Goal: Task Accomplishment & Management: Manage account settings

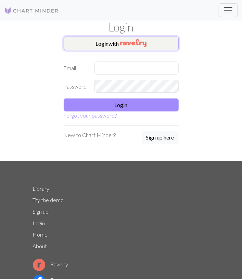
click at [111, 44] on button "Login with" at bounding box center [121, 44] width 115 height 14
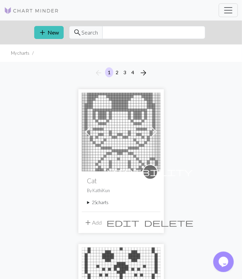
click at [106, 203] on summary "25 charts" at bounding box center [121, 203] width 68 height 7
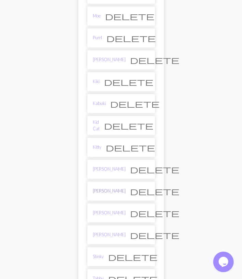
scroll to position [427, 0]
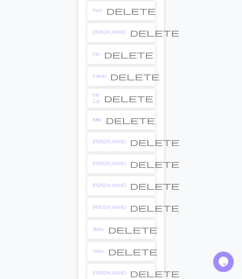
click at [99, 117] on link "Kitty" at bounding box center [97, 120] width 9 height 7
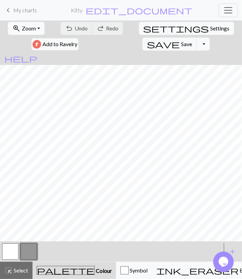
click at [29, 28] on span "Zoom" at bounding box center [29, 28] width 14 height 7
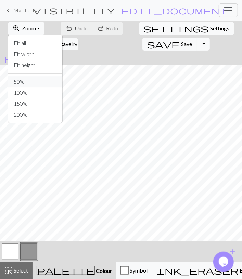
click at [23, 79] on button "50%" at bounding box center [35, 81] width 54 height 11
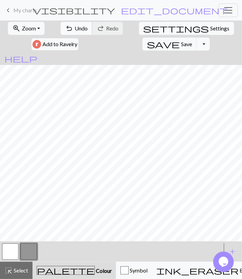
click at [65, 32] on span "undo" at bounding box center [69, 29] width 8 height 10
click at [65, 33] on span "undo" at bounding box center [69, 29] width 8 height 10
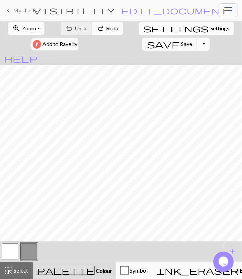
click at [3, 251] on button "button" at bounding box center [10, 252] width 16 height 16
click at [27, 249] on button "button" at bounding box center [29, 252] width 16 height 16
drag, startPoint x: 13, startPoint y: 257, endPoint x: 15, endPoint y: 250, distance: 7.2
click at [13, 256] on button "button" at bounding box center [10, 252] width 16 height 16
click at [26, 252] on button "button" at bounding box center [29, 252] width 16 height 16
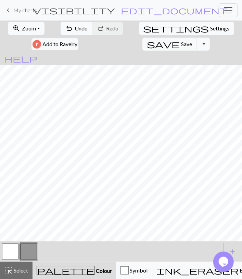
drag, startPoint x: 9, startPoint y: 250, endPoint x: 14, endPoint y: 244, distance: 8.6
click at [9, 250] on button "button" at bounding box center [10, 252] width 16 height 16
click at [28, 254] on button "button" at bounding box center [29, 252] width 16 height 16
click at [16, 254] on button "button" at bounding box center [10, 252] width 16 height 16
click at [26, 249] on button "button" at bounding box center [29, 252] width 16 height 16
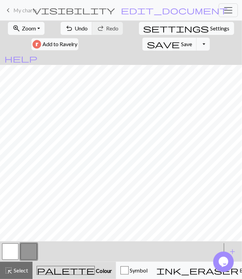
click at [16, 251] on button "button" at bounding box center [10, 252] width 16 height 16
click at [27, 252] on button "button" at bounding box center [29, 252] width 16 height 16
drag, startPoint x: 11, startPoint y: 254, endPoint x: 15, endPoint y: 245, distance: 9.4
click at [11, 253] on button "button" at bounding box center [10, 252] width 16 height 16
click at [75, 28] on span "Undo" at bounding box center [81, 28] width 13 height 7
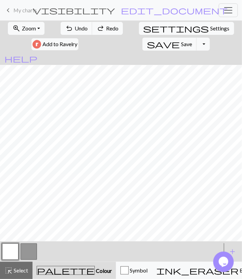
click at [29, 254] on button "button" at bounding box center [29, 252] width 16 height 16
click at [15, 250] on button "button" at bounding box center [10, 252] width 16 height 16
click at [27, 253] on button "button" at bounding box center [29, 252] width 16 height 16
click at [13, 250] on button "button" at bounding box center [10, 252] width 16 height 16
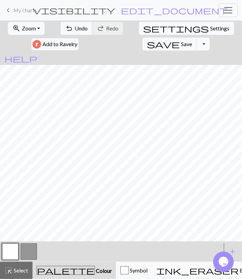
click at [211, 29] on span "Settings" at bounding box center [220, 28] width 19 height 8
select select "aran"
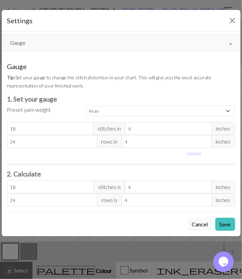
click at [50, 40] on button "Gauge" at bounding box center [121, 42] width 236 height 17
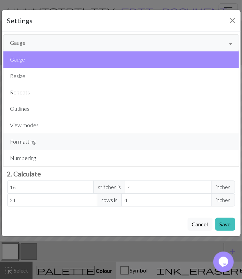
drag, startPoint x: 51, startPoint y: 137, endPoint x: 104, endPoint y: 121, distance: 55.1
click at [51, 137] on button "Formatting" at bounding box center [121, 142] width 236 height 16
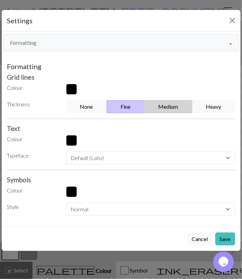
click at [155, 103] on button "Medium" at bounding box center [169, 106] width 48 height 13
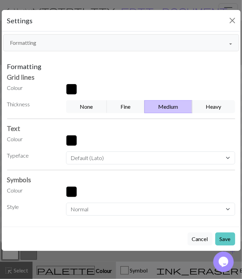
click at [229, 238] on button "Save" at bounding box center [225, 239] width 20 height 13
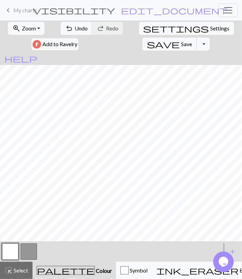
click at [192, 41] on span "Save" at bounding box center [186, 44] width 11 height 7
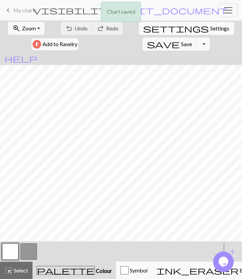
click at [210, 38] on button "Toggle Dropdown" at bounding box center [203, 44] width 13 height 13
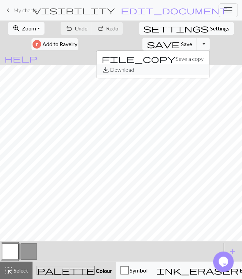
click at [210, 64] on button "save_alt Download" at bounding box center [153, 69] width 113 height 11
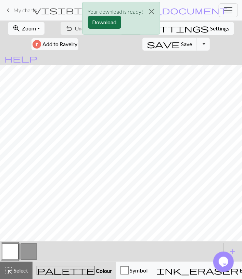
click at [95, 22] on button "Download" at bounding box center [104, 22] width 33 height 13
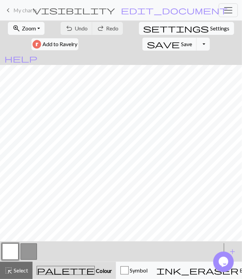
click at [78, 7] on form "visibility Cat / Kitty edit_document Edit settings" at bounding box center [131, 10] width 140 height 12
click at [24, 12] on span "My charts" at bounding box center [25, 10] width 24 height 7
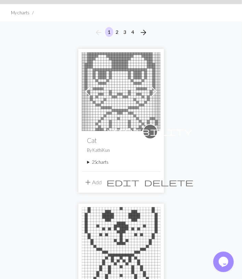
scroll to position [71, 0]
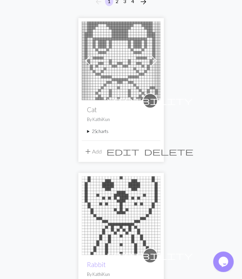
click at [94, 129] on summary "25 charts" at bounding box center [121, 131] width 68 height 7
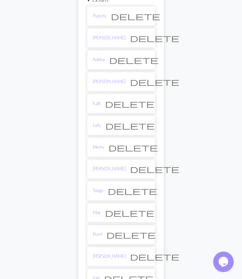
scroll to position [214, 0]
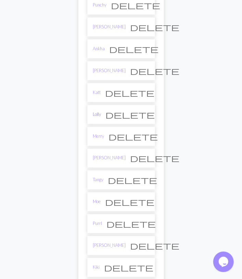
click at [98, 112] on link "Lolly" at bounding box center [97, 114] width 8 height 7
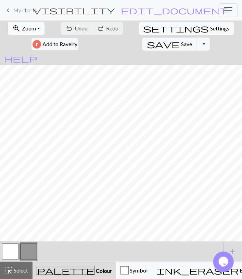
click at [33, 29] on button "zoom_in Zoom Zoom" at bounding box center [26, 28] width 37 height 13
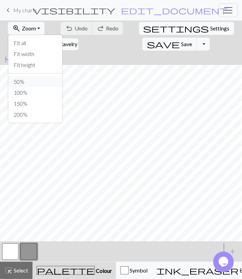
click at [35, 77] on button "50%" at bounding box center [35, 81] width 54 height 11
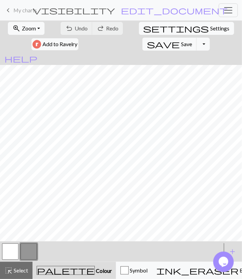
drag, startPoint x: 16, startPoint y: 266, endPoint x: 23, endPoint y: 248, distance: 19.8
click at [16, 265] on button "highlight_alt Select Select" at bounding box center [16, 270] width 33 height 17
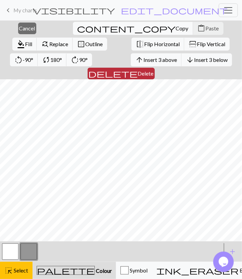
click at [154, 70] on span "Delete" at bounding box center [146, 73] width 16 height 7
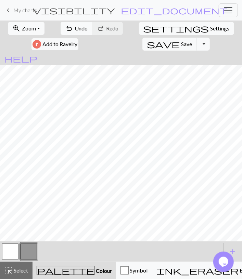
scroll to position [98, 0]
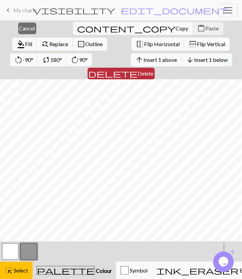
click at [154, 70] on span "Delete" at bounding box center [146, 73] width 16 height 7
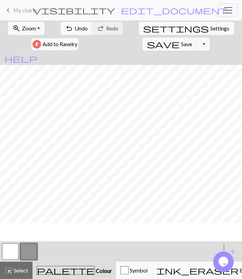
scroll to position [95, 0]
click at [16, 254] on button "button" at bounding box center [10, 252] width 16 height 16
click at [29, 253] on button "button" at bounding box center [29, 252] width 16 height 16
click at [9, 253] on button "button" at bounding box center [10, 252] width 16 height 16
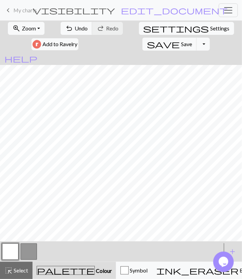
click at [30, 249] on button "button" at bounding box center [29, 252] width 16 height 16
click at [14, 250] on button "button" at bounding box center [10, 252] width 16 height 16
click at [29, 251] on button "button" at bounding box center [29, 252] width 16 height 16
click at [75, 28] on span "Undo" at bounding box center [81, 28] width 13 height 7
click at [75, 27] on span "Undo" at bounding box center [81, 28] width 13 height 7
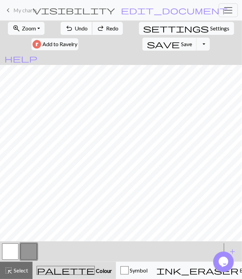
click at [62, 24] on button "undo Undo Undo" at bounding box center [77, 28] width 32 height 13
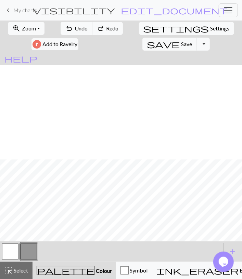
scroll to position [95, 0]
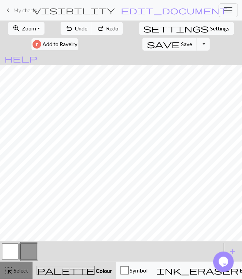
click at [17, 269] on span "Select" at bounding box center [20, 270] width 15 height 7
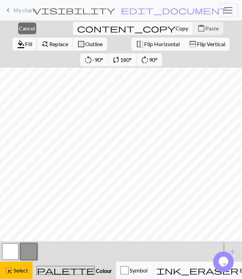
click at [25, 39] on span "format_color_fill" at bounding box center [21, 44] width 8 height 10
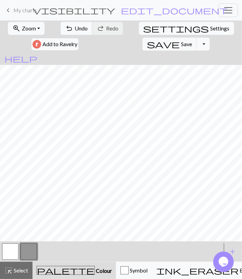
click at [13, 254] on button "button" at bounding box center [10, 252] width 16 height 16
click at [66, 33] on button "undo Undo Undo" at bounding box center [77, 28] width 32 height 13
click at [26, 251] on button "button" at bounding box center [29, 252] width 16 height 16
drag, startPoint x: 14, startPoint y: 252, endPoint x: 17, endPoint y: 247, distance: 5.8
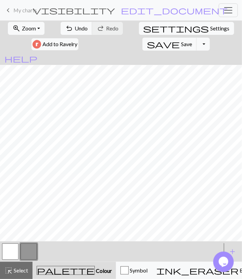
click at [14, 251] on button "button" at bounding box center [10, 252] width 16 height 16
click at [33, 246] on button "button" at bounding box center [29, 252] width 16 height 16
click at [15, 255] on button "button" at bounding box center [10, 252] width 16 height 16
click at [28, 252] on button "button" at bounding box center [29, 252] width 16 height 16
click at [10, 254] on button "button" at bounding box center [10, 252] width 16 height 16
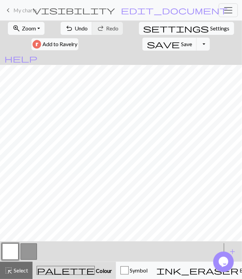
click at [27, 252] on button "button" at bounding box center [29, 252] width 16 height 16
click at [8, 253] on button "button" at bounding box center [10, 252] width 16 height 16
click at [75, 30] on span "Undo" at bounding box center [81, 28] width 13 height 7
click at [75, 28] on span "Undo" at bounding box center [81, 28] width 13 height 7
click at [62, 33] on button "undo Undo Undo" at bounding box center [77, 28] width 32 height 13
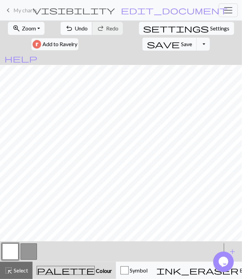
click at [75, 27] on span "Undo" at bounding box center [81, 28] width 13 height 7
click at [75, 28] on span "Undo" at bounding box center [81, 28] width 13 height 7
click at [211, 28] on span "Settings" at bounding box center [220, 28] width 19 height 8
select select "aran"
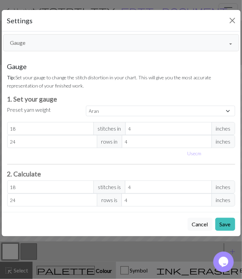
click at [56, 45] on button "Gauge" at bounding box center [121, 42] width 236 height 17
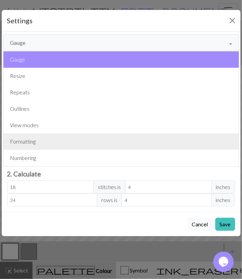
click at [41, 144] on button "Formatting" at bounding box center [121, 142] width 236 height 16
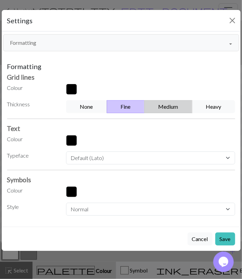
click at [170, 110] on button "Medium" at bounding box center [169, 106] width 48 height 13
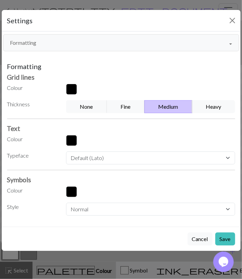
drag, startPoint x: 226, startPoint y: 239, endPoint x: 222, endPoint y: 223, distance: 16.4
click at [226, 239] on button "Save" at bounding box center [225, 239] width 20 height 13
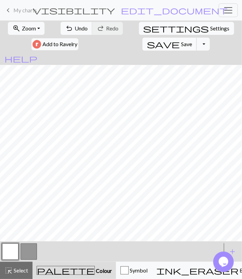
click at [192, 41] on span "Save" at bounding box center [186, 44] width 11 height 7
click at [210, 38] on button "Toggle Dropdown" at bounding box center [203, 44] width 13 height 13
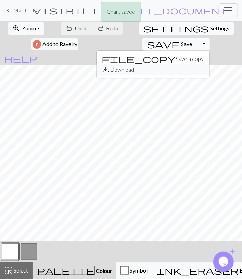
click at [205, 64] on button "save_alt Download" at bounding box center [153, 69] width 113 height 11
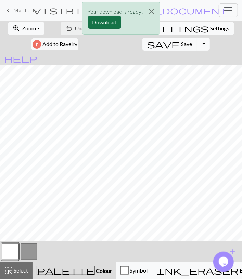
click at [115, 17] on button "Download" at bounding box center [104, 22] width 33 height 13
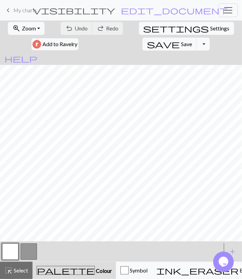
click at [62, 10] on form "visibility Cat / Lolly edit_document Edit settings" at bounding box center [131, 10] width 140 height 12
click at [49, 8] on div "keyboard_arrow_left My charts visibility Cat / Lolly edit_document Edit setting…" at bounding box center [121, 10] width 242 height 14
click at [28, 11] on span "My charts" at bounding box center [25, 10] width 24 height 7
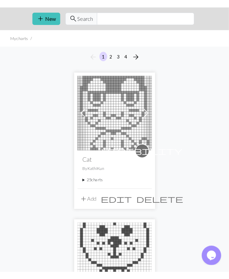
scroll to position [36, 0]
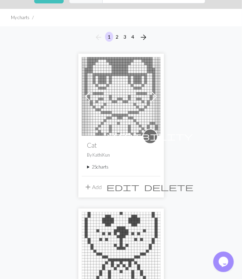
click at [96, 169] on summary "25 charts" at bounding box center [121, 167] width 68 height 7
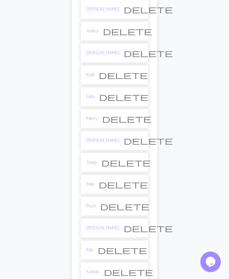
scroll to position [249, 0]
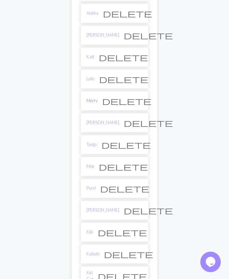
click at [94, 98] on link "Merry" at bounding box center [92, 101] width 11 height 7
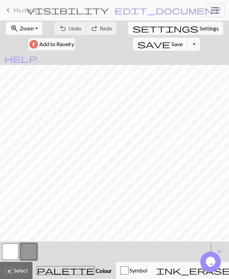
click at [35, 27] on button "zoom_in Zoom Zoom" at bounding box center [24, 28] width 37 height 13
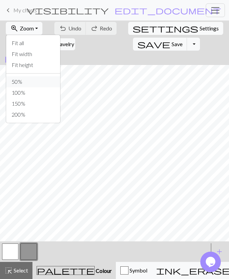
click at [28, 84] on button "50%" at bounding box center [33, 81] width 54 height 11
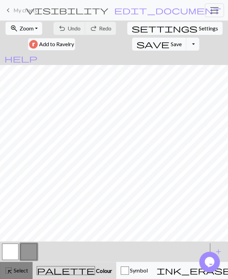
click at [9, 267] on span "highlight_alt" at bounding box center [8, 271] width 8 height 10
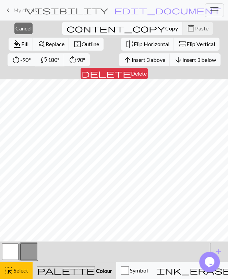
click at [131, 69] on span "delete" at bounding box center [106, 74] width 49 height 10
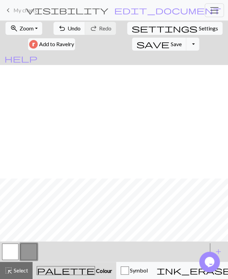
scroll to position [114, 0]
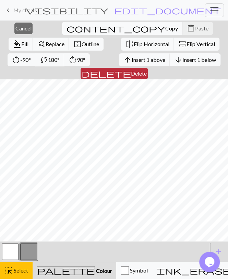
click at [131, 69] on span "delete" at bounding box center [106, 74] width 49 height 10
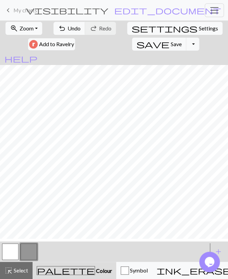
scroll to position [110, 0]
click at [5, 256] on button "button" at bounding box center [10, 252] width 16 height 16
click at [33, 253] on button "button" at bounding box center [29, 252] width 16 height 16
click at [13, 255] on button "button" at bounding box center [10, 252] width 16 height 16
click at [33, 251] on button "button" at bounding box center [29, 252] width 16 height 16
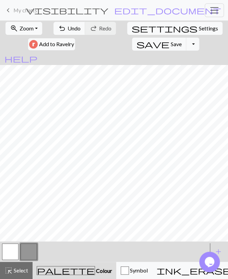
click at [20, 251] on div at bounding box center [104, 252] width 207 height 18
click at [16, 252] on button "button" at bounding box center [10, 252] width 16 height 16
click at [31, 248] on button "button" at bounding box center [29, 252] width 16 height 16
drag, startPoint x: 8, startPoint y: 252, endPoint x: 11, endPoint y: 247, distance: 5.4
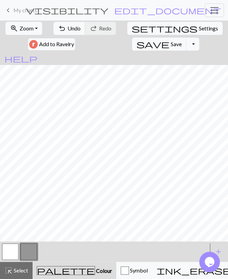
click at [8, 252] on button "button" at bounding box center [10, 252] width 16 height 16
click at [30, 249] on button "button" at bounding box center [29, 252] width 16 height 16
click at [65, 23] on button "undo Undo Undo" at bounding box center [69, 28] width 32 height 13
click at [66, 28] on span "undo" at bounding box center [62, 29] width 8 height 10
click at [9, 256] on button "button" at bounding box center [10, 252] width 16 height 16
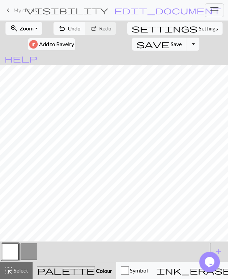
click at [31, 249] on button "button" at bounding box center [29, 252] width 16 height 16
drag, startPoint x: 13, startPoint y: 254, endPoint x: 14, endPoint y: 242, distance: 12.4
click at [12, 254] on button "button" at bounding box center [10, 252] width 16 height 16
click at [26, 252] on button "button" at bounding box center [29, 252] width 16 height 16
click at [13, 253] on button "button" at bounding box center [10, 252] width 16 height 16
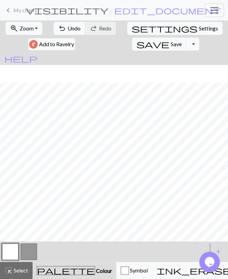
scroll to position [40, 0]
click at [30, 251] on button "button" at bounding box center [29, 252] width 16 height 16
click at [171, 44] on span "Save" at bounding box center [176, 44] width 11 height 7
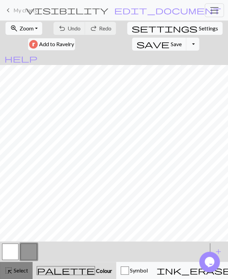
click at [16, 268] on span "Select" at bounding box center [20, 270] width 15 height 7
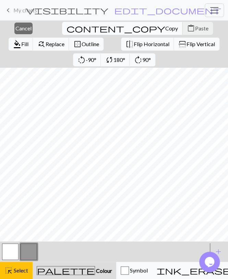
click at [165, 31] on span "Copy" at bounding box center [171, 28] width 13 height 7
click at [195, 28] on span "Paste" at bounding box center [201, 28] width 13 height 7
click at [22, 28] on span "Cancel" at bounding box center [23, 28] width 16 height 7
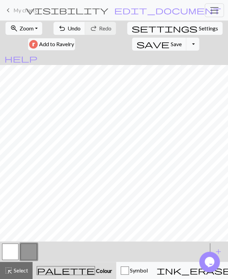
drag, startPoint x: 12, startPoint y: 255, endPoint x: 15, endPoint y: 247, distance: 8.7
click at [12, 255] on button "button" at bounding box center [10, 252] width 16 height 16
drag, startPoint x: 28, startPoint y: 254, endPoint x: 30, endPoint y: 248, distance: 6.2
click at [28, 254] on button "button" at bounding box center [29, 252] width 16 height 16
click at [22, 269] on span "Select" at bounding box center [20, 270] width 15 height 7
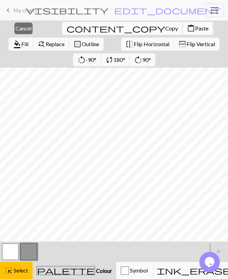
click at [165, 28] on span "Copy" at bounding box center [171, 28] width 13 height 7
click at [195, 30] on span "Paste" at bounding box center [201, 28] width 13 height 7
click at [22, 29] on span "Cancel" at bounding box center [23, 28] width 16 height 7
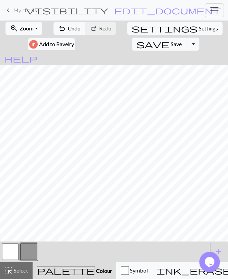
click at [10, 249] on button "button" at bounding box center [10, 252] width 16 height 16
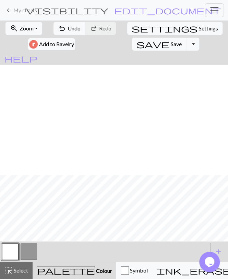
scroll to position [110, 0]
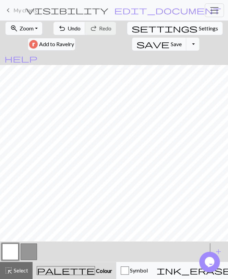
click at [137, 30] on span "settings" at bounding box center [165, 29] width 66 height 10
select select "aran"
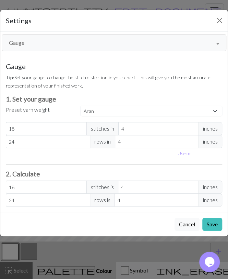
click at [47, 43] on button "Gauge" at bounding box center [114, 42] width 224 height 17
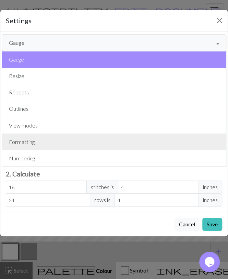
click at [43, 142] on button "Formatting" at bounding box center [114, 142] width 224 height 16
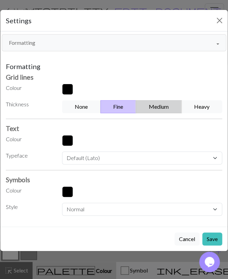
click at [152, 101] on button "Medium" at bounding box center [159, 106] width 46 height 13
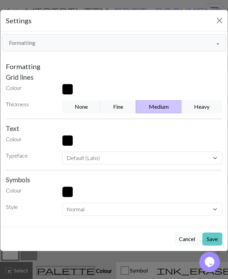
click at [213, 240] on button "Save" at bounding box center [212, 239] width 20 height 13
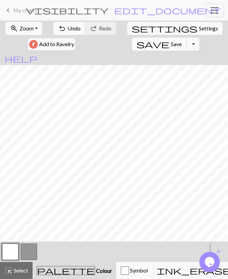
click at [132, 42] on button "save Save Save" at bounding box center [159, 44] width 54 height 13
click at [186, 44] on button "Toggle Dropdown" at bounding box center [192, 44] width 13 height 13
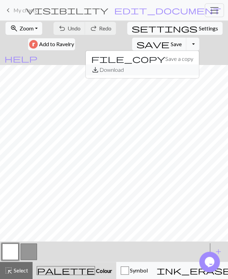
click at [111, 68] on button "save_alt Download" at bounding box center [142, 69] width 113 height 11
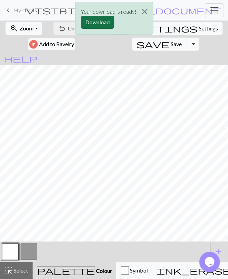
click at [98, 20] on button "Download" at bounding box center [97, 22] width 33 height 13
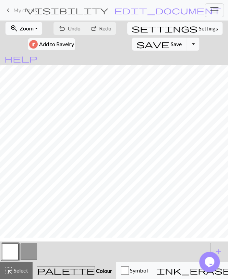
scroll to position [105, 0]
click at [34, 247] on button "button" at bounding box center [29, 252] width 16 height 16
drag, startPoint x: 13, startPoint y: 255, endPoint x: 18, endPoint y: 248, distance: 8.8
click at [13, 254] on button "button" at bounding box center [10, 252] width 16 height 16
click at [65, 26] on span "undo" at bounding box center [62, 29] width 8 height 10
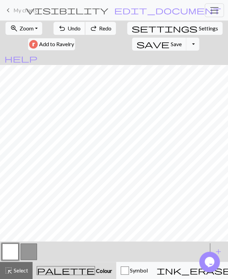
click at [65, 27] on span "undo" at bounding box center [62, 29] width 8 height 10
click at [65, 28] on div "undo Undo Undo redo Redo Redo" at bounding box center [85, 29] width 64 height 16
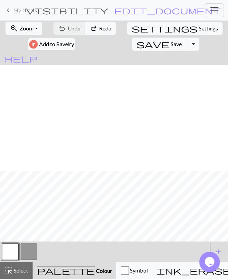
scroll to position [110, 0]
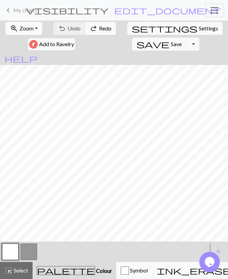
drag, startPoint x: 25, startPoint y: 12, endPoint x: 21, endPoint y: 30, distance: 18.7
click at [25, 12] on span "My charts" at bounding box center [25, 10] width 24 height 7
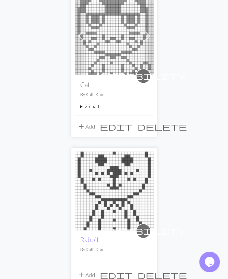
scroll to position [107, 0]
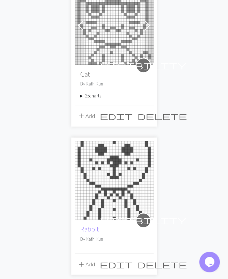
click at [87, 97] on summary "25 charts" at bounding box center [114, 96] width 68 height 7
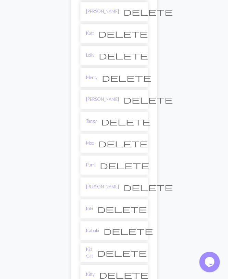
scroll to position [249, 0]
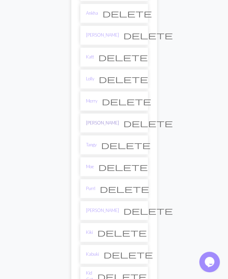
click at [92, 120] on link "[PERSON_NAME]" at bounding box center [102, 123] width 33 height 7
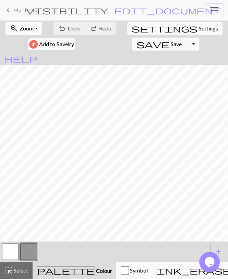
click at [26, 28] on span "Zoom" at bounding box center [27, 28] width 14 height 7
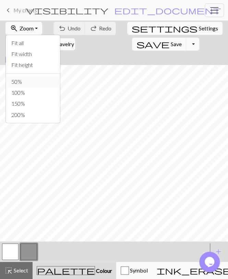
click at [24, 83] on button "50%" at bounding box center [33, 81] width 54 height 11
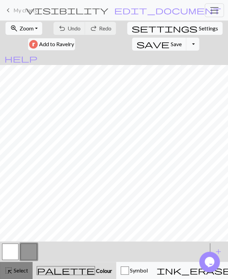
click at [21, 275] on div "highlight_alt Select Select" at bounding box center [16, 271] width 24 height 8
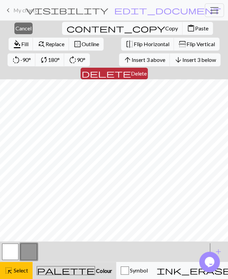
click at [148, 68] on button "delete Delete" at bounding box center [113, 74] width 67 height 12
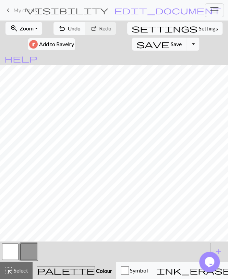
scroll to position [114, 0]
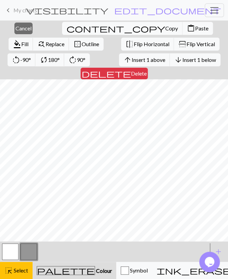
drag, startPoint x: 189, startPoint y: 57, endPoint x: 185, endPoint y: 65, distance: 8.9
click at [147, 70] on span "Delete" at bounding box center [139, 73] width 16 height 7
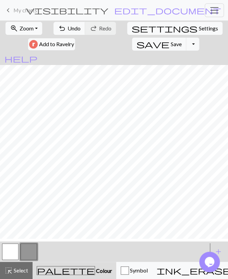
scroll to position [110, 0]
click at [9, 256] on button "button" at bounding box center [10, 252] width 16 height 16
click at [28, 248] on button "button" at bounding box center [29, 252] width 16 height 16
click at [12, 250] on button "button" at bounding box center [10, 252] width 16 height 16
click at [30, 252] on button "button" at bounding box center [29, 252] width 16 height 16
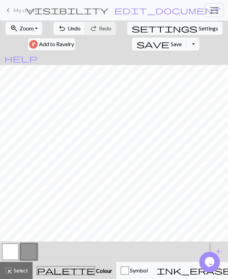
click at [9, 249] on button "button" at bounding box center [10, 252] width 16 height 16
click at [27, 254] on button "button" at bounding box center [29, 252] width 16 height 16
drag, startPoint x: 64, startPoint y: 28, endPoint x: 71, endPoint y: 43, distance: 17.2
click at [64, 28] on span "undo" at bounding box center [62, 29] width 8 height 10
click at [14, 251] on button "button" at bounding box center [10, 252] width 16 height 16
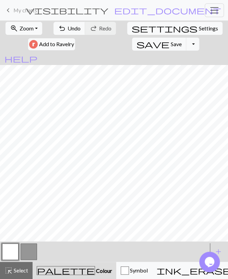
click at [29, 248] on button "button" at bounding box center [29, 252] width 16 height 16
drag, startPoint x: 12, startPoint y: 251, endPoint x: 16, endPoint y: 247, distance: 6.1
click at [12, 251] on button "button" at bounding box center [10, 252] width 16 height 16
click at [23, 251] on button "button" at bounding box center [29, 252] width 16 height 16
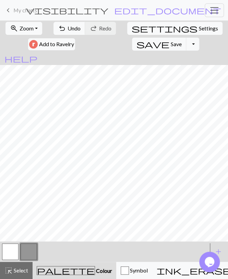
scroll to position [0, 0]
click at [15, 251] on button "button" at bounding box center [10, 252] width 16 height 16
drag, startPoint x: 28, startPoint y: 252, endPoint x: 28, endPoint y: 247, distance: 5.5
click at [28, 252] on button "button" at bounding box center [29, 252] width 16 height 16
click at [13, 249] on button "button" at bounding box center [10, 252] width 16 height 16
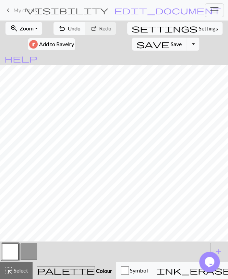
drag, startPoint x: 27, startPoint y: 248, endPoint x: 28, endPoint y: 242, distance: 5.9
click at [27, 248] on button "button" at bounding box center [29, 252] width 16 height 16
click at [171, 41] on span "Save" at bounding box center [176, 44] width 11 height 7
click at [186, 42] on button "Toggle Dropdown" at bounding box center [192, 44] width 13 height 13
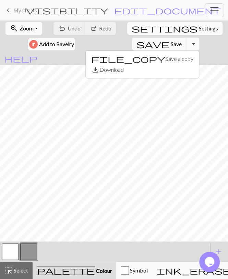
click at [199, 32] on span "Settings" at bounding box center [208, 28] width 19 height 8
select select "aran"
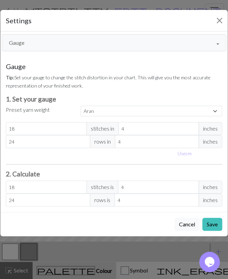
click at [50, 40] on button "Gauge" at bounding box center [114, 42] width 224 height 17
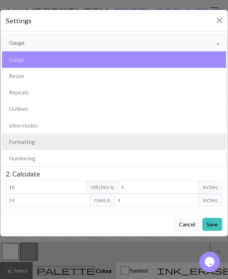
click at [37, 144] on button "Formatting" at bounding box center [114, 142] width 224 height 16
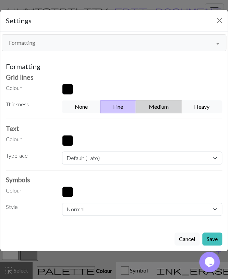
drag, startPoint x: 157, startPoint y: 102, endPoint x: 159, endPoint y: 112, distance: 10.1
click at [157, 101] on button "Medium" at bounding box center [159, 106] width 46 height 13
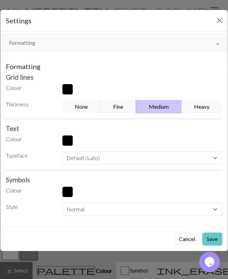
click at [207, 235] on button "Save" at bounding box center [212, 239] width 20 height 13
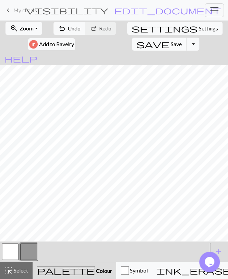
click at [171, 46] on span "Save" at bounding box center [176, 44] width 11 height 7
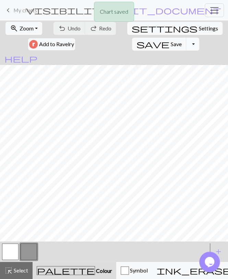
click at [186, 45] on button "Toggle Dropdown" at bounding box center [192, 44] width 13 height 13
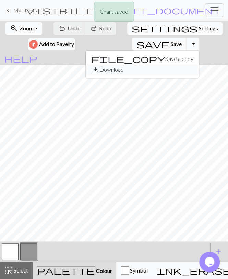
click at [113, 67] on button "save_alt Download" at bounding box center [142, 69] width 113 height 11
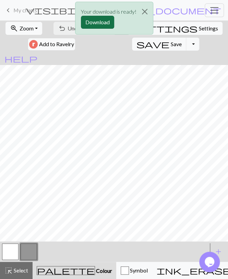
click at [99, 17] on button "Download" at bounding box center [97, 22] width 33 height 13
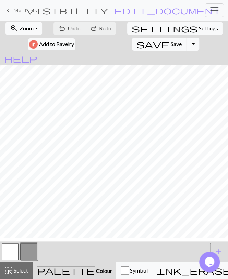
scroll to position [101, 0]
click at [33, 9] on span "My charts" at bounding box center [25, 10] width 24 height 7
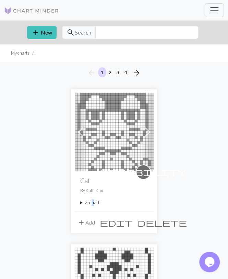
click at [91, 202] on summary "25 charts" at bounding box center [114, 203] width 68 height 7
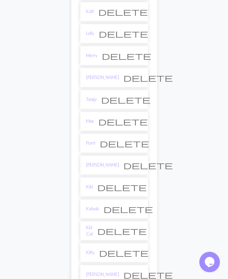
scroll to position [321, 0]
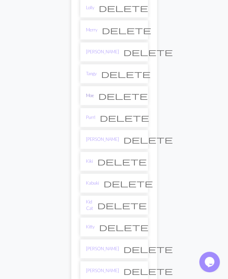
click at [91, 92] on link "Moe" at bounding box center [90, 95] width 8 height 7
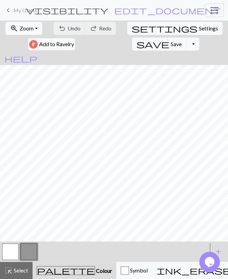
click at [26, 28] on span "Zoom" at bounding box center [27, 28] width 14 height 7
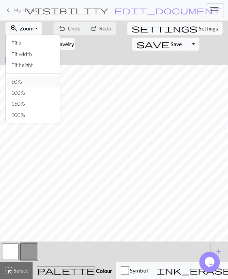
click at [28, 80] on button "50%" at bounding box center [33, 81] width 54 height 11
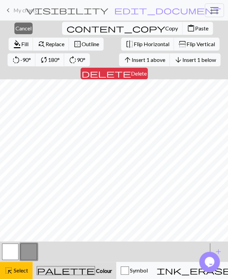
scroll to position [127, 0]
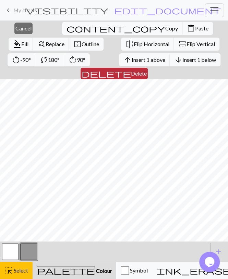
click at [183, 65] on div "close Cancel content_copy Copy content_paste Paste format_color_fill Fill find_…" at bounding box center [114, 50] width 228 height 59
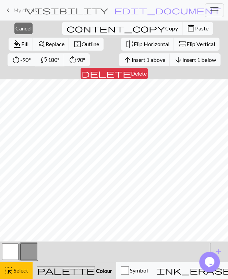
click at [131, 69] on span "delete" at bounding box center [106, 74] width 49 height 10
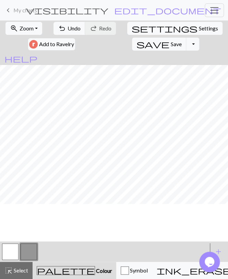
scroll to position [0, 0]
click at [8, 272] on span "highlight_alt" at bounding box center [8, 271] width 8 height 10
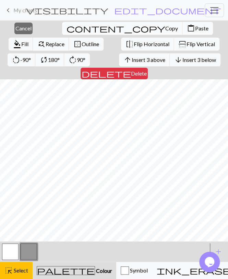
click at [131, 69] on span "delete" at bounding box center [106, 74] width 49 height 10
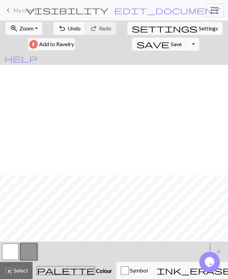
scroll to position [110, 0]
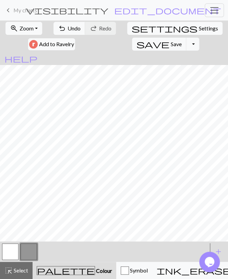
click at [12, 257] on button "button" at bounding box center [10, 252] width 16 height 16
click at [25, 252] on button "button" at bounding box center [29, 252] width 16 height 16
click at [11, 255] on button "button" at bounding box center [10, 252] width 16 height 16
drag, startPoint x: 29, startPoint y: 247, endPoint x: 33, endPoint y: 242, distance: 6.5
click at [29, 247] on button "button" at bounding box center [29, 252] width 16 height 16
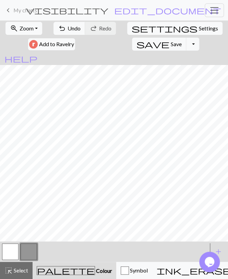
drag, startPoint x: 7, startPoint y: 253, endPoint x: 12, endPoint y: 246, distance: 9.0
click at [7, 252] on button "button" at bounding box center [10, 252] width 16 height 16
click at [23, 251] on button "button" at bounding box center [29, 252] width 16 height 16
click at [12, 249] on button "button" at bounding box center [10, 252] width 16 height 16
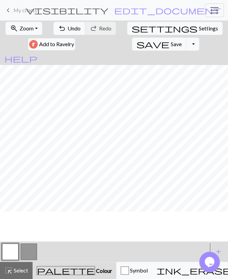
scroll to position [0, 0]
drag, startPoint x: 31, startPoint y: 246, endPoint x: 31, endPoint y: 242, distance: 3.8
click at [31, 245] on button "button" at bounding box center [29, 252] width 16 height 16
click at [13, 248] on button "button" at bounding box center [10, 252] width 16 height 16
click at [26, 257] on button "button" at bounding box center [29, 252] width 16 height 16
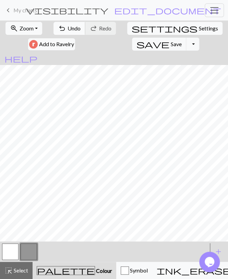
click at [72, 26] on span "Undo" at bounding box center [73, 28] width 13 height 7
click at [199, 28] on span "Settings" at bounding box center [208, 28] width 19 height 8
select select "aran"
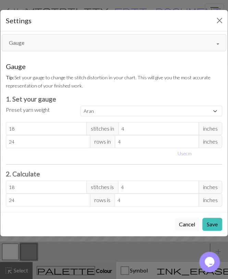
click at [82, 44] on button "Gauge" at bounding box center [114, 42] width 224 height 17
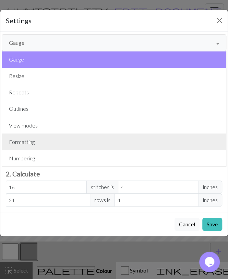
click at [42, 136] on button "Formatting" at bounding box center [114, 142] width 224 height 16
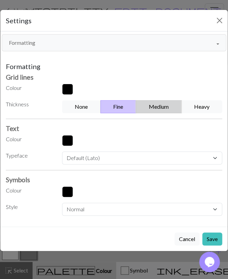
click at [149, 106] on button "Medium" at bounding box center [159, 106] width 46 height 13
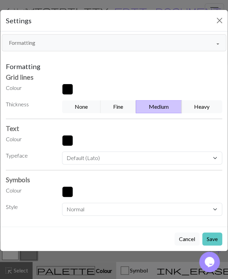
click at [211, 237] on button "Save" at bounding box center [212, 239] width 20 height 13
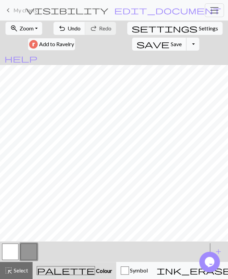
click at [171, 42] on span "Save" at bounding box center [176, 44] width 11 height 7
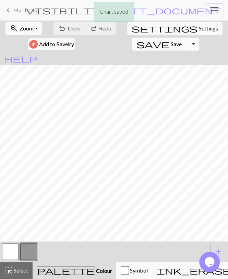
click at [186, 45] on button "Toggle Dropdown" at bounding box center [192, 44] width 13 height 13
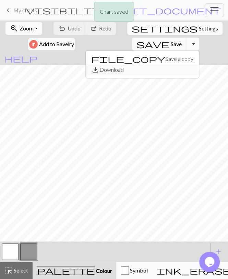
click at [117, 68] on button "save_alt Download" at bounding box center [142, 69] width 113 height 11
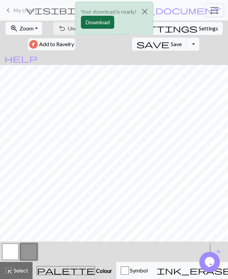
click at [101, 22] on button "Download" at bounding box center [97, 22] width 33 height 13
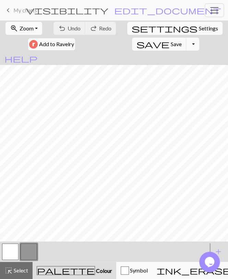
scroll to position [105, 0]
click at [28, 13] on span "My charts" at bounding box center [25, 10] width 24 height 7
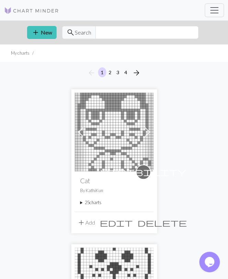
click at [89, 202] on summary "25 charts" at bounding box center [114, 203] width 68 height 7
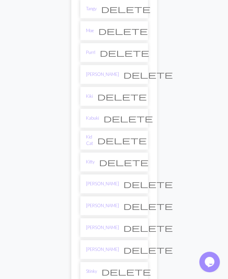
scroll to position [392, 0]
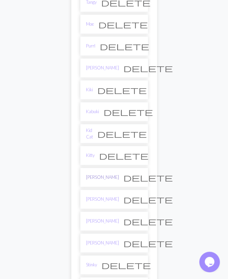
click at [97, 174] on link "[PERSON_NAME]" at bounding box center [102, 177] width 33 height 7
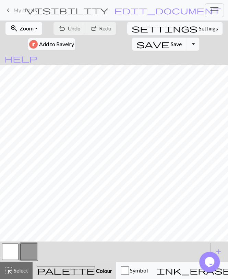
click at [35, 32] on button "zoom_in Zoom Zoom" at bounding box center [23, 28] width 37 height 13
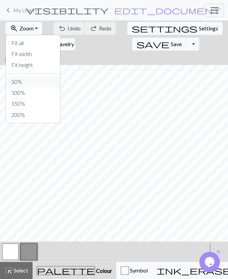
click at [32, 81] on button "50%" at bounding box center [33, 81] width 54 height 11
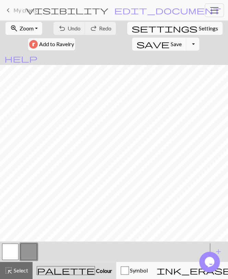
scroll to position [124, 0]
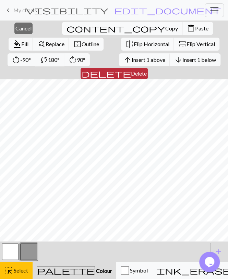
click at [131, 69] on span "delete" at bounding box center [106, 74] width 49 height 10
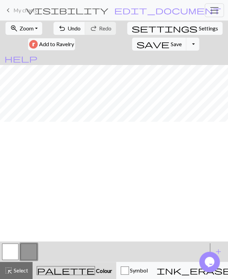
scroll to position [0, 0]
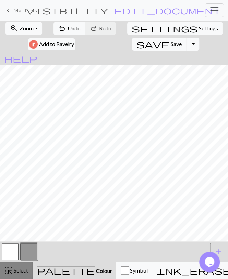
click at [20, 269] on span "Select" at bounding box center [20, 270] width 15 height 7
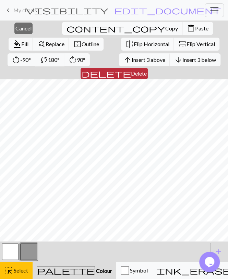
click at [148, 68] on button "delete Delete" at bounding box center [113, 74] width 67 height 12
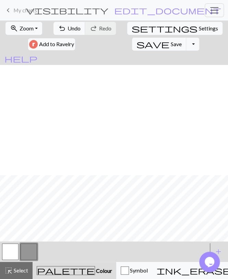
scroll to position [110, 0]
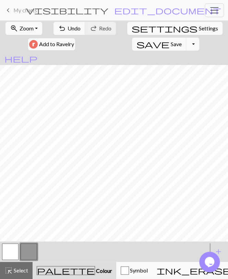
click at [8, 253] on button "button" at bounding box center [10, 252] width 16 height 16
drag, startPoint x: 28, startPoint y: 254, endPoint x: 49, endPoint y: 243, distance: 24.2
click at [27, 254] on button "button" at bounding box center [29, 252] width 16 height 16
click at [8, 252] on button "button" at bounding box center [10, 252] width 16 height 16
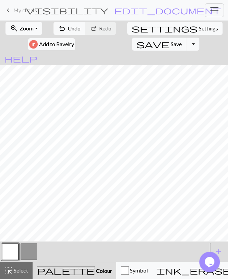
click at [29, 250] on button "button" at bounding box center [29, 252] width 16 height 16
click at [67, 28] on button "undo Undo Undo" at bounding box center [69, 28] width 32 height 13
drag, startPoint x: 15, startPoint y: 252, endPoint x: 15, endPoint y: 244, distance: 8.6
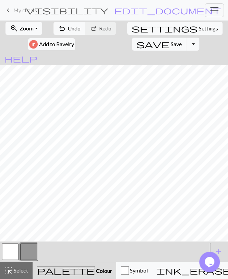
click at [15, 252] on button "button" at bounding box center [10, 252] width 16 height 16
drag, startPoint x: 33, startPoint y: 249, endPoint x: 33, endPoint y: 244, distance: 4.5
click at [33, 248] on button "button" at bounding box center [29, 252] width 16 height 16
click at [10, 252] on button "button" at bounding box center [10, 252] width 16 height 16
click at [140, 4] on form "visibility Cat / [PERSON_NAME] edit_document Edit settings" at bounding box center [124, 10] width 132 height 12
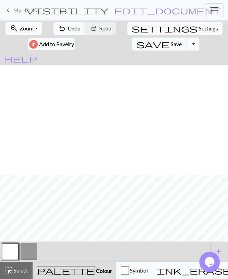
scroll to position [110, 0]
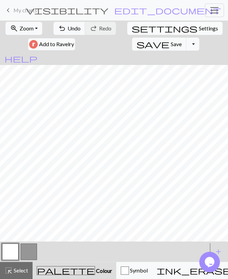
click at [140, 31] on button "settings Settings" at bounding box center [174, 28] width 95 height 13
select select "aran"
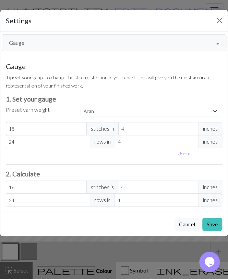
click at [74, 43] on button "Gauge" at bounding box center [114, 42] width 224 height 17
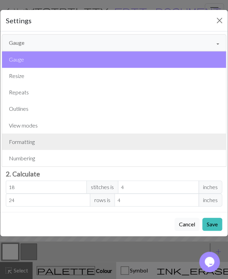
click at [49, 143] on button "Formatting" at bounding box center [114, 142] width 224 height 16
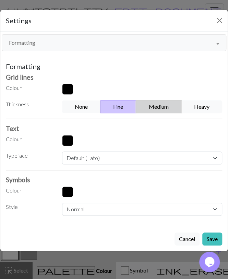
click at [146, 108] on button "Medium" at bounding box center [159, 106] width 46 height 13
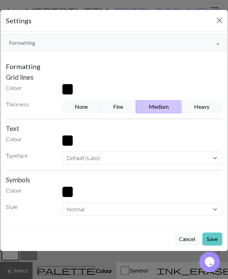
click at [217, 241] on button "Save" at bounding box center [212, 239] width 20 height 13
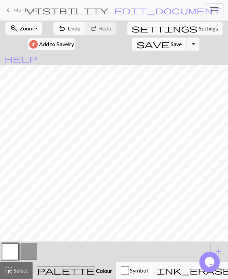
click at [136, 47] on span "save" at bounding box center [152, 44] width 33 height 10
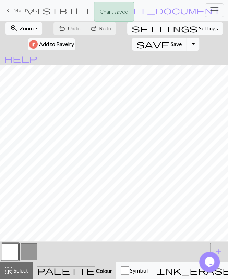
click at [186, 46] on button "Toggle Dropdown" at bounding box center [192, 44] width 13 height 13
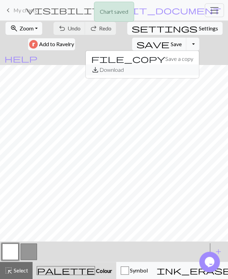
click at [114, 66] on button "save_alt Download" at bounding box center [142, 69] width 113 height 11
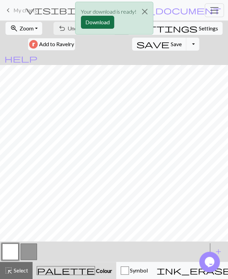
click at [98, 27] on button "Download" at bounding box center [97, 22] width 33 height 13
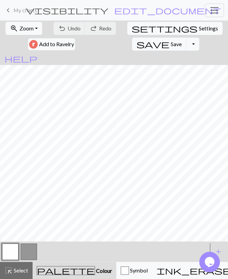
scroll to position [105, 0]
click at [47, 15] on div "keyboard_arrow_left My charts visibility Cat / [PERSON_NAME] edit_document Edit…" at bounding box center [114, 10] width 228 height 14
click at [33, 12] on span "My charts" at bounding box center [25, 10] width 24 height 7
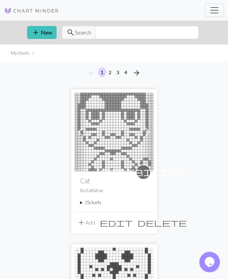
click at [95, 204] on summary "25 charts" at bounding box center [114, 203] width 68 height 7
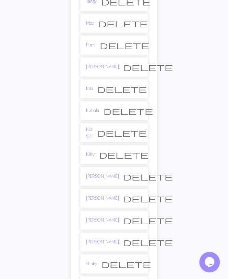
scroll to position [427, 0]
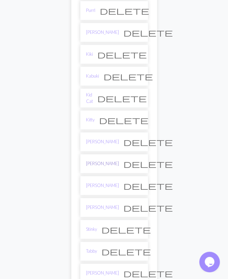
click at [94, 161] on link "[PERSON_NAME]" at bounding box center [102, 164] width 33 height 7
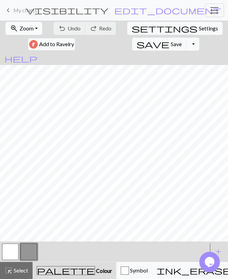
click at [24, 29] on span "Zoom" at bounding box center [27, 28] width 14 height 7
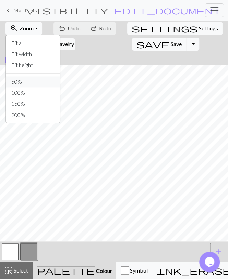
click at [22, 80] on button "50%" at bounding box center [33, 81] width 54 height 11
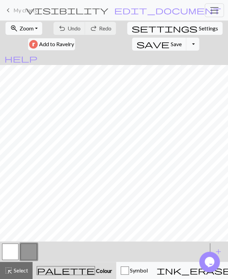
scroll to position [124, 0]
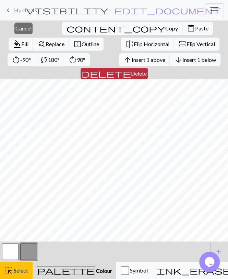
click at [147, 70] on span "Delete" at bounding box center [139, 73] width 16 height 7
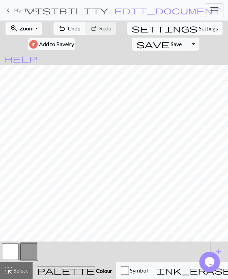
scroll to position [0, 0]
click at [28, 266] on button "highlight_alt Select Select" at bounding box center [16, 270] width 33 height 17
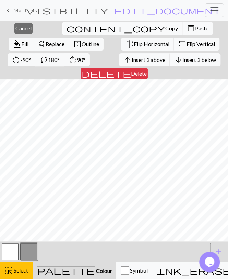
click at [147, 70] on span "Delete" at bounding box center [139, 73] width 16 height 7
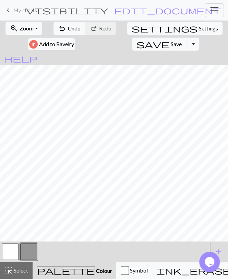
click at [4, 255] on button "button" at bounding box center [10, 252] width 16 height 16
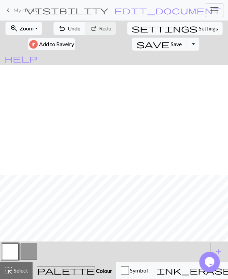
scroll to position [110, 0]
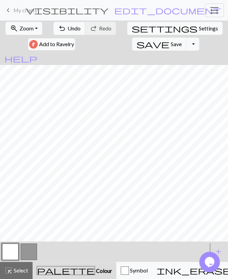
click at [22, 252] on button "button" at bounding box center [29, 252] width 16 height 16
drag, startPoint x: 12, startPoint y: 254, endPoint x: 17, endPoint y: 244, distance: 12.1
click at [12, 252] on button "button" at bounding box center [10, 252] width 16 height 16
click at [21, 254] on button "button" at bounding box center [29, 252] width 16 height 16
click at [10, 250] on button "button" at bounding box center [10, 252] width 16 height 16
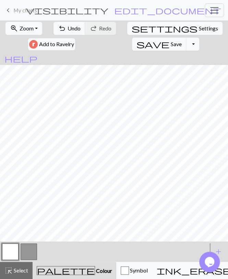
click at [30, 253] on button "button" at bounding box center [29, 252] width 16 height 16
drag, startPoint x: 9, startPoint y: 250, endPoint x: 15, endPoint y: 244, distance: 9.4
click at [9, 250] on button "button" at bounding box center [10, 252] width 16 height 16
drag, startPoint x: 30, startPoint y: 251, endPoint x: 32, endPoint y: 248, distance: 4.0
click at [30, 251] on button "button" at bounding box center [29, 252] width 16 height 16
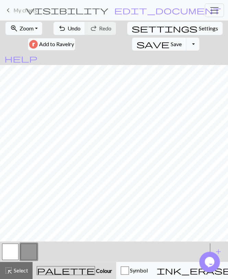
click at [13, 251] on button "button" at bounding box center [10, 252] width 16 height 16
click at [23, 253] on button "button" at bounding box center [29, 252] width 16 height 16
click at [11, 253] on button "button" at bounding box center [10, 252] width 16 height 16
click at [33, 251] on button "button" at bounding box center [29, 252] width 16 height 16
click at [13, 247] on button "button" at bounding box center [10, 252] width 16 height 16
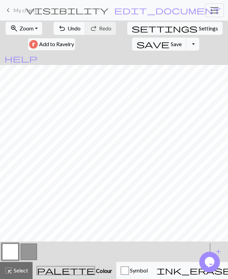
click at [27, 248] on button "button" at bounding box center [29, 252] width 16 height 16
click at [16, 251] on button "button" at bounding box center [10, 252] width 16 height 16
click at [31, 250] on button "button" at bounding box center [29, 252] width 16 height 16
click at [14, 250] on button "button" at bounding box center [10, 252] width 16 height 16
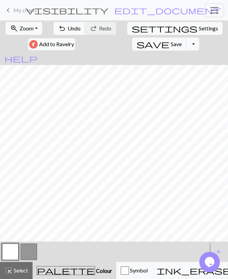
click at [25, 250] on button "button" at bounding box center [29, 252] width 16 height 16
click at [11, 249] on button "button" at bounding box center [10, 252] width 16 height 16
click at [30, 248] on button "button" at bounding box center [29, 252] width 16 height 16
click at [8, 251] on button "button" at bounding box center [10, 252] width 16 height 16
drag, startPoint x: 21, startPoint y: 246, endPoint x: 23, endPoint y: 244, distance: 3.6
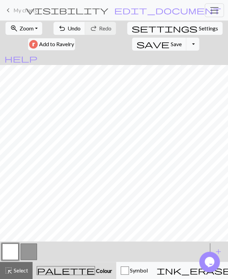
click at [21, 247] on button "button" at bounding box center [29, 252] width 16 height 16
click at [31, 250] on button "button" at bounding box center [29, 252] width 16 height 16
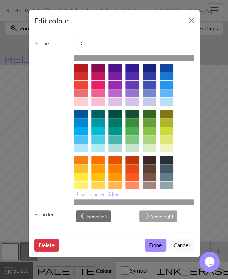
click at [14, 144] on div "Edit colour Name CC1 Use advanced picker Reorder arrow_back Move left arrow_for…" at bounding box center [114, 139] width 228 height 279
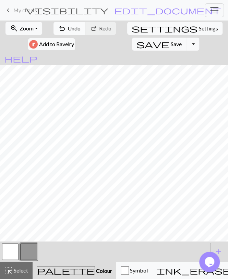
click at [76, 29] on span "Undo" at bounding box center [73, 28] width 13 height 7
click at [69, 22] on div "undo Undo Undo redo Redo Redo" at bounding box center [85, 29] width 64 height 16
click at [69, 24] on button "undo Undo Undo" at bounding box center [69, 28] width 32 height 13
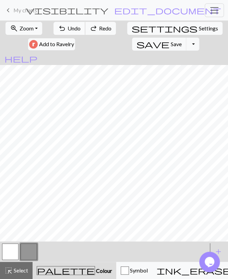
click at [68, 24] on button "undo Undo Undo" at bounding box center [69, 28] width 32 height 13
click at [65, 29] on span "undo" at bounding box center [62, 29] width 8 height 10
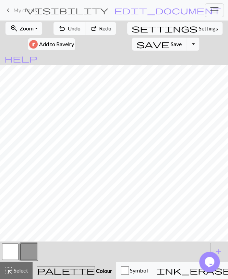
click at [65, 29] on span "undo" at bounding box center [62, 29] width 8 height 10
click at [199, 28] on span "Settings" at bounding box center [208, 28] width 19 height 8
select select "aran"
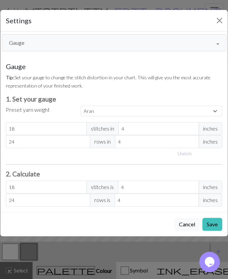
click at [63, 38] on button "Gauge" at bounding box center [114, 42] width 224 height 17
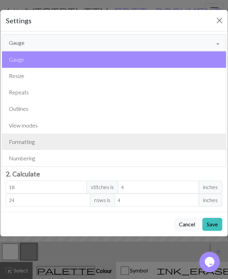
click at [39, 139] on button "Formatting" at bounding box center [114, 142] width 224 height 16
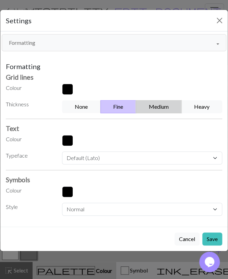
click at [143, 107] on button "Medium" at bounding box center [159, 106] width 46 height 13
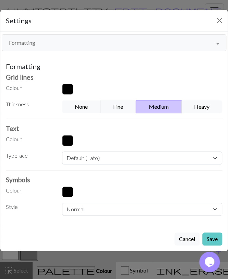
click at [217, 236] on button "Save" at bounding box center [212, 239] width 20 height 13
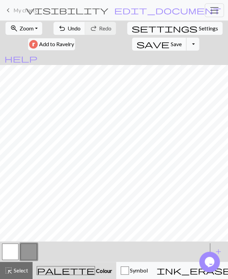
click at [171, 43] on span "Save" at bounding box center [176, 44] width 11 height 7
click at [186, 43] on button "Toggle Dropdown" at bounding box center [192, 44] width 13 height 13
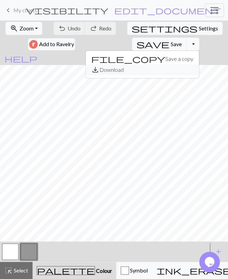
click at [120, 70] on button "save_alt Download" at bounding box center [142, 69] width 113 height 11
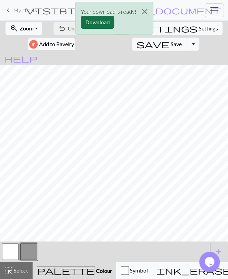
click at [103, 22] on button "Download" at bounding box center [97, 22] width 33 height 13
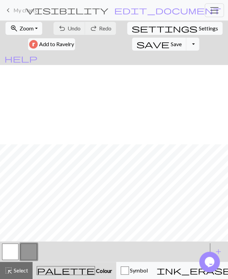
scroll to position [79, 0]
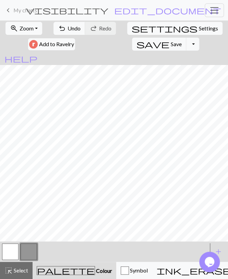
drag, startPoint x: 5, startPoint y: 255, endPoint x: 12, endPoint y: 246, distance: 11.2
click at [5, 254] on button "button" at bounding box center [10, 252] width 16 height 16
click at [26, 250] on button "button" at bounding box center [29, 252] width 16 height 16
click at [171, 42] on span "Save" at bounding box center [176, 44] width 11 height 7
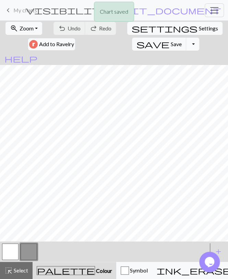
click at [186, 45] on button "Toggle Dropdown" at bounding box center [192, 44] width 13 height 13
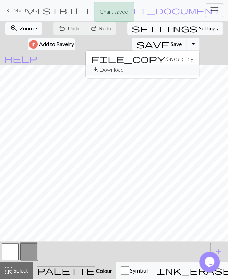
click at [108, 68] on button "save_alt Download" at bounding box center [142, 69] width 113 height 11
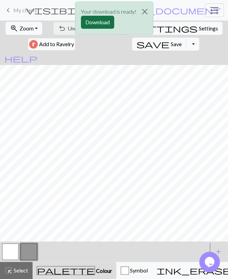
click at [84, 20] on button "Download" at bounding box center [97, 22] width 33 height 13
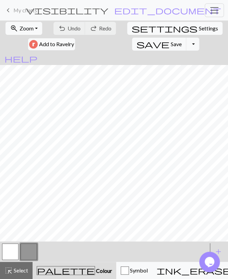
click at [32, 12] on span "My charts" at bounding box center [25, 10] width 24 height 7
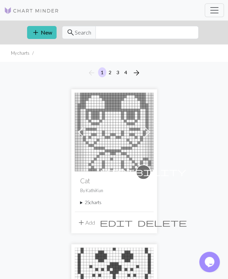
click at [89, 204] on summary "25 charts" at bounding box center [114, 203] width 68 height 7
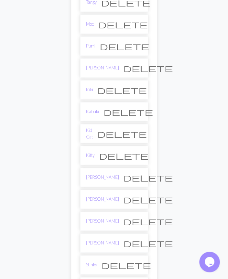
scroll to position [285, 0]
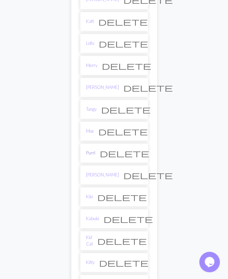
click at [92, 150] on link "Purrl" at bounding box center [90, 153] width 9 height 7
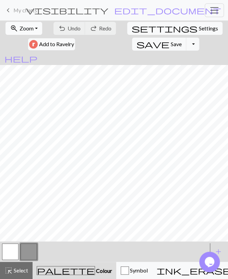
click at [32, 25] on button "zoom_in Zoom Zoom" at bounding box center [23, 28] width 37 height 13
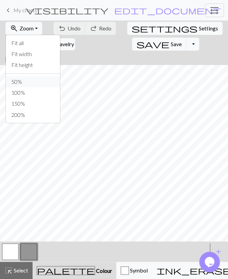
click at [34, 81] on button "50%" at bounding box center [33, 81] width 54 height 11
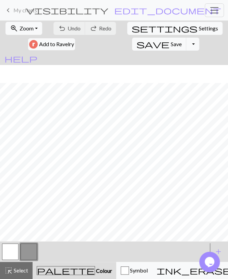
scroll to position [124, 0]
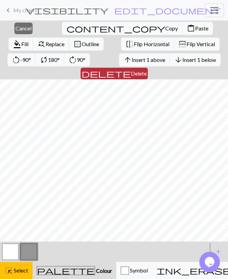
click at [147, 70] on span "Delete" at bounding box center [139, 73] width 16 height 7
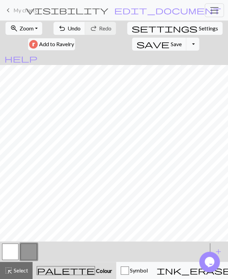
scroll to position [0, 0]
click at [18, 273] on span "Select" at bounding box center [20, 270] width 15 height 7
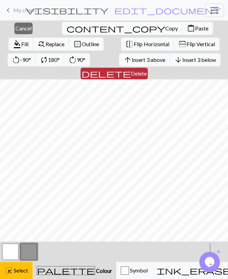
click at [131, 69] on span "delete" at bounding box center [106, 74] width 49 height 10
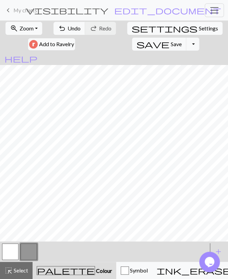
click at [9, 254] on button "button" at bounding box center [10, 252] width 16 height 16
click at [33, 247] on button "button" at bounding box center [29, 252] width 16 height 16
click at [15, 254] on button "button" at bounding box center [10, 252] width 16 height 16
click at [31, 250] on button "button" at bounding box center [29, 252] width 16 height 16
click at [12, 248] on button "button" at bounding box center [10, 252] width 16 height 16
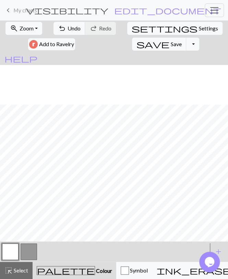
scroll to position [40, 0]
click at [34, 254] on button "button" at bounding box center [29, 252] width 16 height 16
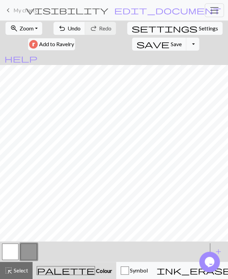
click at [15, 249] on button "button" at bounding box center [10, 252] width 16 height 16
click at [61, 25] on span "undo" at bounding box center [62, 29] width 8 height 10
click at [61, 26] on span "undo" at bounding box center [62, 29] width 8 height 10
click at [68, 31] on span "Undo" at bounding box center [73, 28] width 13 height 7
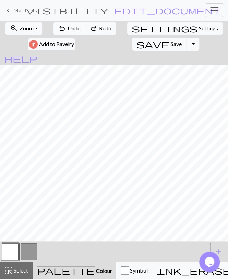
click at [68, 31] on span "Undo" at bounding box center [73, 28] width 13 height 7
click at [83, 29] on button "undo Undo Undo" at bounding box center [69, 28] width 32 height 13
click at [79, 30] on span "Undo" at bounding box center [73, 28] width 13 height 7
click at [70, 32] on button "undo Undo Undo" at bounding box center [69, 28] width 32 height 13
click at [70, 32] on span "Undo" at bounding box center [73, 28] width 13 height 7
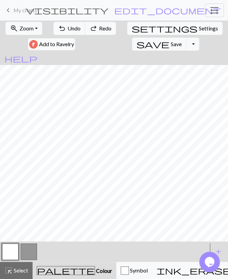
click at [28, 255] on button "button" at bounding box center [29, 252] width 16 height 16
click at [66, 29] on span "undo" at bounding box center [62, 29] width 8 height 10
click at [76, 33] on button "undo Undo Undo" at bounding box center [69, 28] width 32 height 13
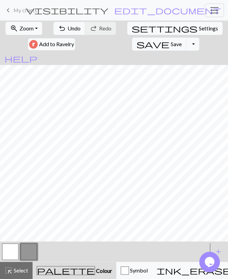
click at [15, 253] on button "button" at bounding box center [10, 252] width 16 height 16
click at [33, 252] on button "button" at bounding box center [29, 252] width 16 height 16
click at [73, 25] on span "Undo" at bounding box center [73, 28] width 13 height 7
click at [10, 250] on button "button" at bounding box center [10, 252] width 16 height 16
click at [68, 27] on span "Undo" at bounding box center [73, 28] width 13 height 7
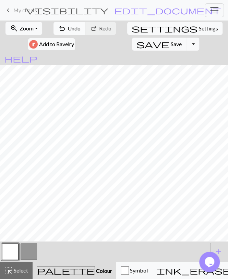
click at [67, 27] on button "undo Undo Undo" at bounding box center [69, 28] width 32 height 13
click at [67, 28] on button "undo Undo Undo" at bounding box center [69, 28] width 32 height 13
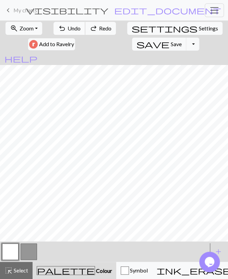
click at [67, 28] on button "undo Undo Undo" at bounding box center [69, 28] width 32 height 13
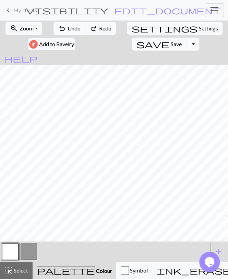
click at [67, 28] on button "undo Undo Undo" at bounding box center [69, 28] width 32 height 13
click at [98, 25] on span "redo" at bounding box center [93, 29] width 8 height 10
click at [98, 26] on span "redo" at bounding box center [93, 29] width 8 height 10
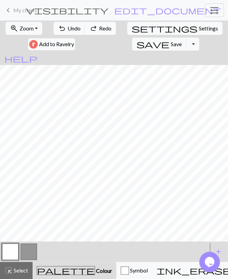
click at [98, 26] on span "redo" at bounding box center [93, 29] width 8 height 10
click at [98, 27] on span "redo" at bounding box center [93, 29] width 8 height 10
drag, startPoint x: 76, startPoint y: 28, endPoint x: 76, endPoint y: 31, distance: 3.5
click at [76, 28] on span "Undo" at bounding box center [73, 28] width 13 height 7
click at [32, 247] on button "button" at bounding box center [29, 252] width 16 height 16
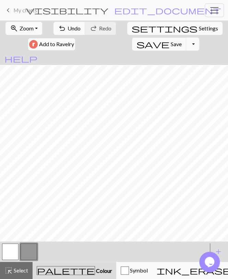
scroll to position [110, 0]
click at [16, 253] on button "button" at bounding box center [10, 252] width 16 height 16
click at [31, 255] on button "button" at bounding box center [29, 252] width 16 height 16
drag, startPoint x: 11, startPoint y: 255, endPoint x: 18, endPoint y: 243, distance: 14.3
click at [12, 253] on button "button" at bounding box center [10, 252] width 16 height 16
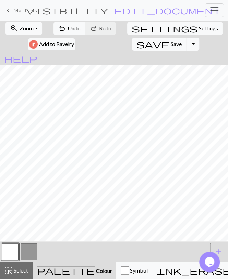
click at [25, 253] on button "button" at bounding box center [29, 252] width 16 height 16
click at [67, 26] on button "undo Undo Undo" at bounding box center [69, 28] width 32 height 13
click at [67, 24] on button "undo Undo Undo" at bounding box center [69, 28] width 32 height 13
drag, startPoint x: 10, startPoint y: 253, endPoint x: 45, endPoint y: 243, distance: 37.1
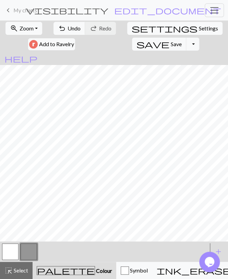
click at [10, 253] on button "button" at bounding box center [10, 252] width 16 height 16
click at [32, 252] on button "button" at bounding box center [29, 252] width 16 height 16
click at [139, 28] on span "settings" at bounding box center [165, 29] width 66 height 10
select select "aran"
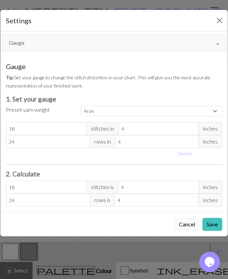
click at [82, 43] on button "Gauge" at bounding box center [114, 42] width 224 height 17
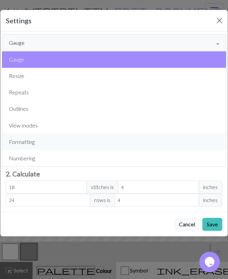
click at [37, 137] on button "Formatting" at bounding box center [114, 142] width 224 height 16
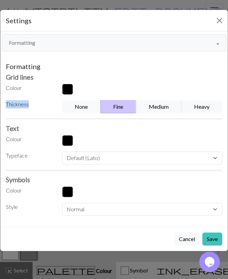
click at [151, 97] on div "Formatting Grid lines Colour Thickness None Fine Medium Heavy Text Colour Typef…" at bounding box center [114, 139] width 216 height 154
click at [152, 104] on button "Medium" at bounding box center [159, 106] width 46 height 13
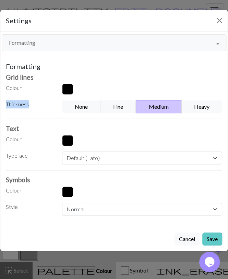
click at [208, 236] on button "Save" at bounding box center [212, 239] width 20 height 13
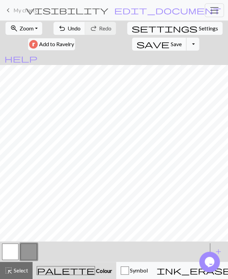
click at [132, 40] on button "save Save Save" at bounding box center [159, 44] width 54 height 13
click at [186, 43] on button "Toggle Dropdown" at bounding box center [192, 44] width 13 height 13
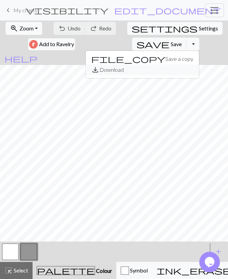
click at [112, 71] on button "save_alt Download" at bounding box center [142, 69] width 113 height 11
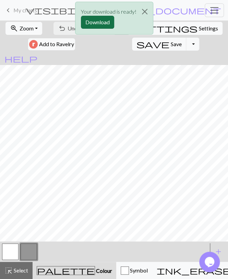
click at [96, 22] on button "Download" at bounding box center [97, 22] width 33 height 13
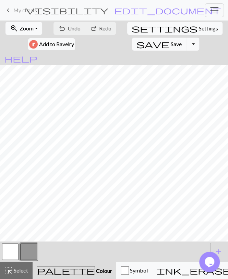
drag, startPoint x: 30, startPoint y: 13, endPoint x: 2, endPoint y: 26, distance: 31.0
click at [30, 13] on span "My charts" at bounding box center [25, 10] width 24 height 7
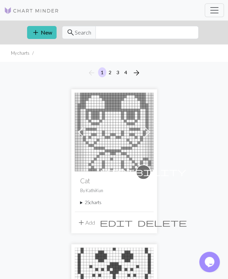
click at [89, 202] on summary "25 charts" at bounding box center [114, 203] width 68 height 7
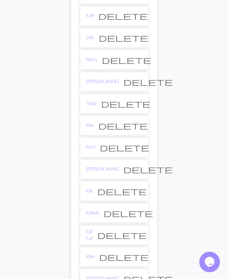
scroll to position [321, 0]
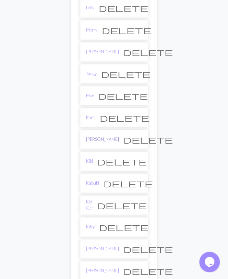
click at [98, 136] on link "[PERSON_NAME]" at bounding box center [102, 139] width 33 height 7
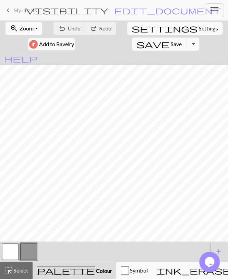
click at [26, 28] on span "Zoom" at bounding box center [27, 28] width 14 height 7
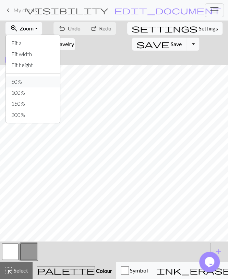
click at [27, 84] on button "50%" at bounding box center [33, 81] width 54 height 11
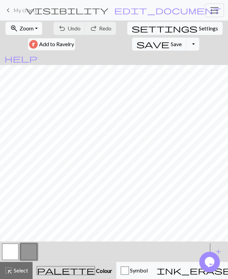
drag, startPoint x: 15, startPoint y: 268, endPoint x: 23, endPoint y: 250, distance: 20.1
click at [15, 268] on span "Select" at bounding box center [20, 270] width 15 height 7
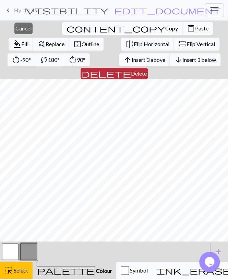
click at [148, 68] on button "delete Delete" at bounding box center [113, 74] width 67 height 12
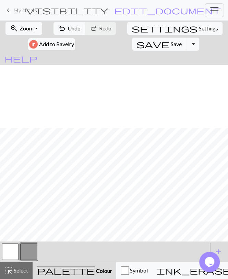
scroll to position [114, 0]
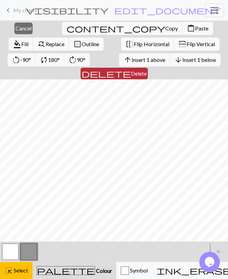
click at [147, 70] on span "Delete" at bounding box center [139, 73] width 16 height 7
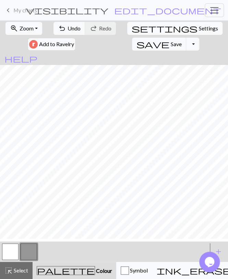
scroll to position [110, 0]
click at [12, 253] on button "button" at bounding box center [10, 252] width 16 height 16
drag, startPoint x: 32, startPoint y: 252, endPoint x: 38, endPoint y: 246, distance: 9.0
click at [32, 251] on button "button" at bounding box center [29, 252] width 16 height 16
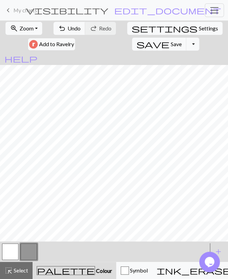
click at [10, 252] on button "button" at bounding box center [10, 252] width 16 height 16
click at [21, 254] on button "button" at bounding box center [29, 252] width 16 height 16
drag, startPoint x: 13, startPoint y: 256, endPoint x: 14, endPoint y: 248, distance: 8.3
click at [12, 256] on button "button" at bounding box center [10, 252] width 16 height 16
click at [28, 248] on button "button" at bounding box center [29, 252] width 16 height 16
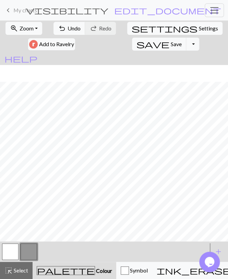
scroll to position [40, 0]
click at [199, 25] on span "Settings" at bounding box center [208, 28] width 19 height 8
select select "aran"
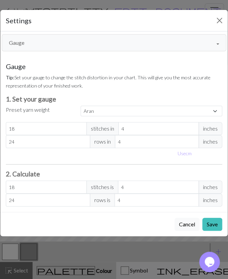
click at [71, 42] on button "Gauge" at bounding box center [114, 42] width 224 height 17
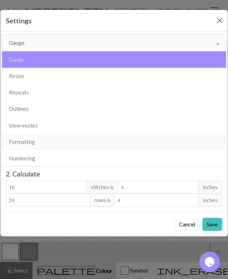
click at [47, 138] on button "Formatting" at bounding box center [114, 142] width 224 height 16
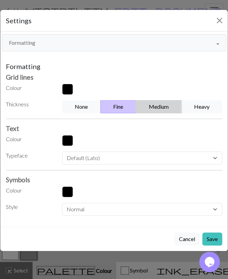
click at [159, 108] on button "Medium" at bounding box center [159, 106] width 46 height 13
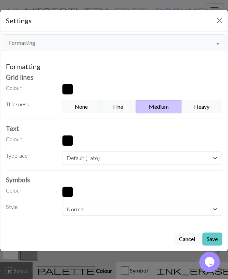
click at [211, 235] on button "Save" at bounding box center [212, 239] width 20 height 13
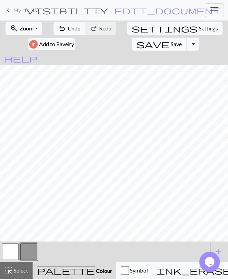
click at [171, 45] on span "Save" at bounding box center [176, 44] width 11 height 7
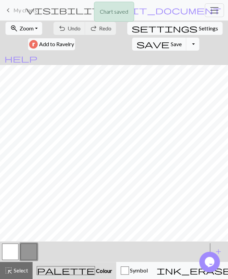
click at [186, 46] on button "Toggle Dropdown" at bounding box center [192, 44] width 13 height 13
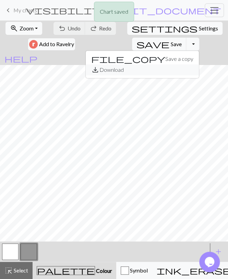
click at [115, 69] on button "save_alt Download" at bounding box center [142, 69] width 113 height 11
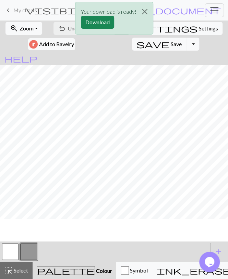
scroll to position [71, 0]
click at [95, 23] on button "Download" at bounding box center [97, 22] width 33 height 13
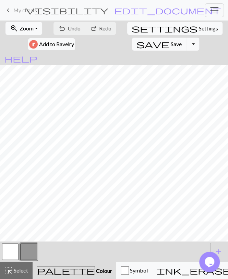
scroll to position [66, 0]
drag, startPoint x: 78, startPoint y: 10, endPoint x: 69, endPoint y: 10, distance: 9.6
click at [78, 10] on form "visibility Cat / [PERSON_NAME] edit_document Edit settings" at bounding box center [124, 10] width 132 height 12
click at [29, 14] on link "keyboard_arrow_left My charts" at bounding box center [20, 10] width 33 height 12
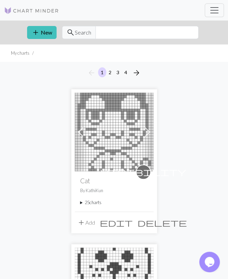
click at [100, 200] on summary "25 charts" at bounding box center [114, 203] width 68 height 7
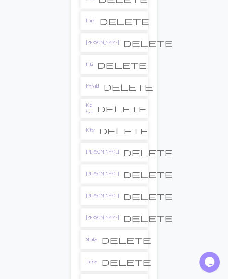
scroll to position [427, 0]
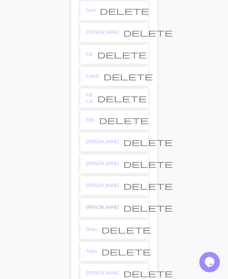
click at [94, 204] on link "[PERSON_NAME]" at bounding box center [102, 207] width 33 height 7
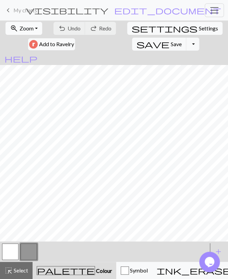
click at [24, 23] on button "zoom_in Zoom Zoom" at bounding box center [23, 28] width 37 height 13
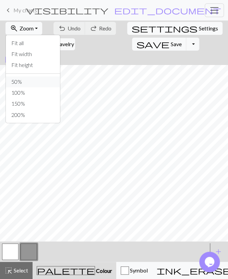
click at [21, 82] on button "50%" at bounding box center [33, 81] width 54 height 11
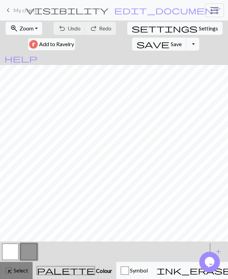
click at [20, 276] on button "highlight_alt Select Select" at bounding box center [16, 270] width 33 height 17
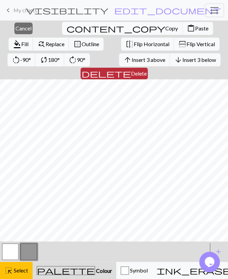
click at [148, 68] on button "delete Delete" at bounding box center [113, 74] width 67 height 12
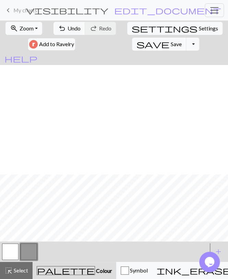
scroll to position [114, 0]
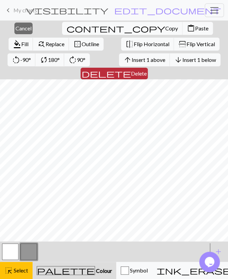
click at [131, 69] on span "delete" at bounding box center [106, 74] width 49 height 10
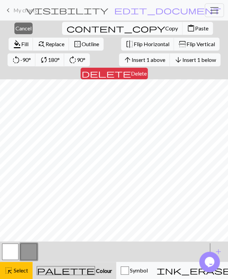
scroll to position [110, 0]
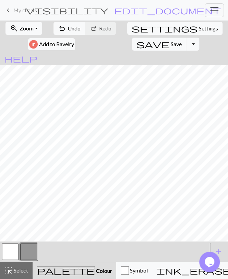
click at [12, 257] on button "button" at bounding box center [10, 252] width 16 height 16
click at [30, 252] on button "button" at bounding box center [29, 252] width 16 height 16
click at [15, 252] on button "button" at bounding box center [10, 252] width 16 height 16
click at [27, 249] on button "button" at bounding box center [29, 252] width 16 height 16
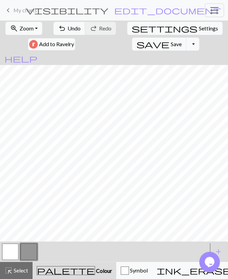
drag, startPoint x: 14, startPoint y: 250, endPoint x: 16, endPoint y: 247, distance: 4.0
click at [14, 250] on button "button" at bounding box center [10, 252] width 16 height 16
click at [28, 250] on button "button" at bounding box center [29, 252] width 16 height 16
click at [11, 257] on button "button" at bounding box center [10, 252] width 16 height 16
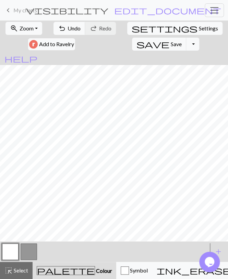
click at [22, 253] on button "button" at bounding box center [29, 252] width 16 height 16
drag, startPoint x: 13, startPoint y: 255, endPoint x: 79, endPoint y: 57, distance: 208.9
click at [13, 254] on button "button" at bounding box center [10, 252] width 16 height 16
drag, startPoint x: 32, startPoint y: 249, endPoint x: 32, endPoint y: 244, distance: 5.1
click at [32, 248] on button "button" at bounding box center [29, 252] width 16 height 16
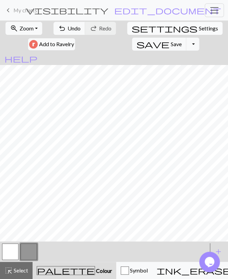
click at [141, 32] on button "settings Settings" at bounding box center [174, 28] width 95 height 13
select select "aran"
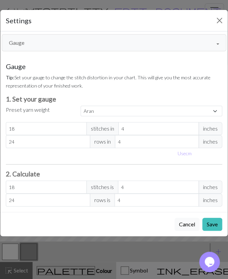
click at [66, 43] on button "Gauge" at bounding box center [114, 42] width 224 height 17
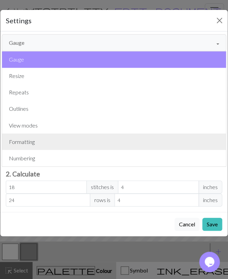
click at [36, 139] on button "Formatting" at bounding box center [114, 142] width 224 height 16
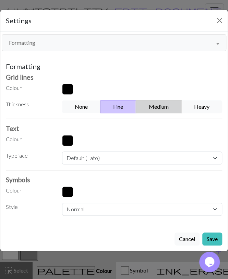
click at [162, 103] on button "Medium" at bounding box center [159, 106] width 46 height 13
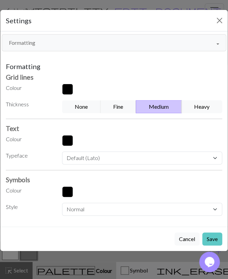
click at [216, 237] on button "Save" at bounding box center [212, 239] width 20 height 13
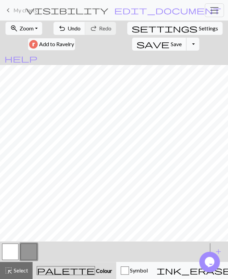
click at [171, 42] on span "Save" at bounding box center [176, 44] width 11 height 7
click at [186, 44] on button "Toggle Dropdown" at bounding box center [192, 44] width 13 height 13
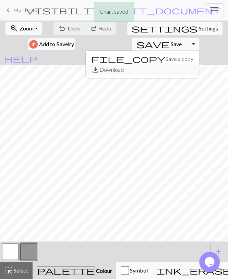
click at [109, 66] on button "save_alt Download" at bounding box center [142, 69] width 113 height 11
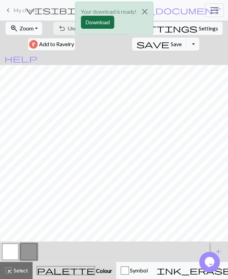
click at [105, 20] on button "Download" at bounding box center [97, 22] width 33 height 13
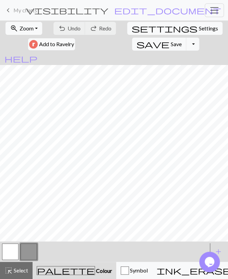
click at [15, 9] on span "My charts" at bounding box center [25, 10] width 24 height 7
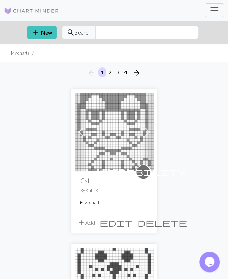
click at [89, 202] on summary "25 charts" at bounding box center [114, 203] width 68 height 7
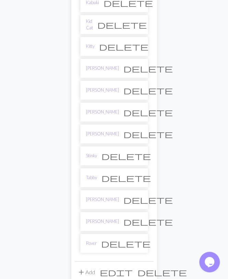
scroll to position [534, 0]
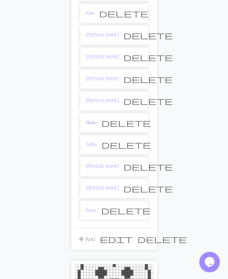
click at [91, 120] on link "Stinky" at bounding box center [91, 123] width 11 height 7
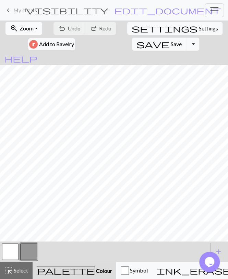
click at [30, 27] on span "Zoom" at bounding box center [27, 28] width 14 height 7
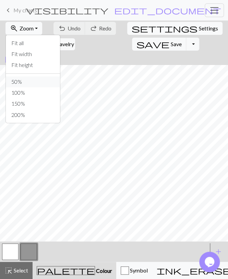
click at [29, 78] on button "50%" at bounding box center [33, 81] width 54 height 11
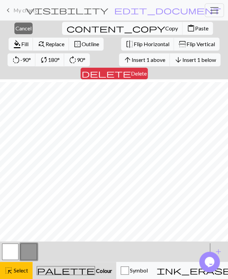
scroll to position [127, 0]
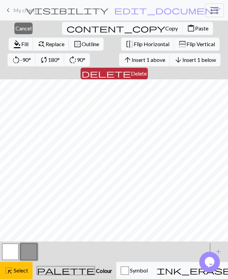
click at [147, 70] on span "Delete" at bounding box center [139, 73] width 16 height 7
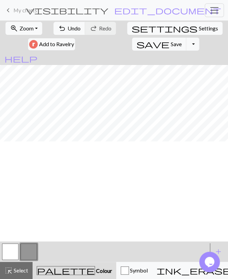
scroll to position [0, 0]
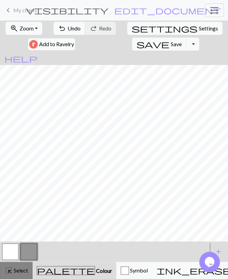
click at [20, 271] on span "Select" at bounding box center [20, 270] width 15 height 7
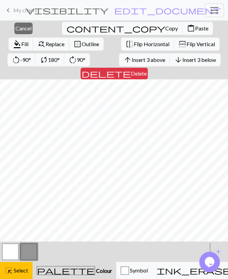
click at [148, 68] on button "delete Delete" at bounding box center [113, 74] width 67 height 12
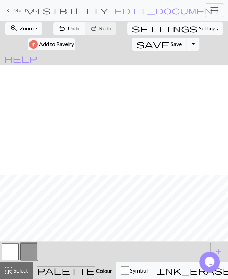
scroll to position [110, 0]
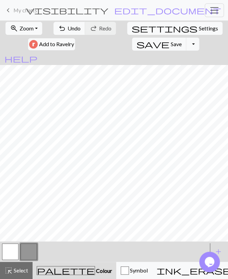
click at [8, 254] on button "button" at bounding box center [10, 252] width 16 height 16
click at [20, 252] on div at bounding box center [10, 252] width 18 height 18
click at [18, 252] on button "button" at bounding box center [10, 252] width 16 height 16
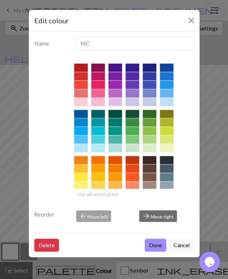
click at [28, 217] on div "Edit colour Name MC Use advanced picker Reorder arrow_back Move left arrow_forw…" at bounding box center [114, 139] width 228 height 279
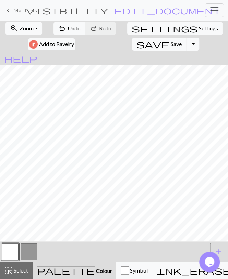
click at [28, 247] on button "button" at bounding box center [29, 252] width 16 height 16
click at [8, 255] on button "button" at bounding box center [10, 252] width 16 height 16
click at [32, 251] on button "button" at bounding box center [29, 252] width 16 height 16
click at [13, 252] on button "button" at bounding box center [10, 252] width 16 height 16
click at [73, 30] on span "Undo" at bounding box center [73, 28] width 13 height 7
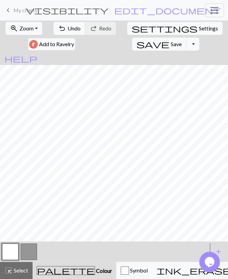
click at [22, 257] on button "button" at bounding box center [29, 252] width 16 height 16
click at [11, 248] on button "button" at bounding box center [10, 252] width 16 height 16
click at [30, 250] on button "button" at bounding box center [29, 252] width 16 height 16
drag, startPoint x: 14, startPoint y: 253, endPoint x: 15, endPoint y: 247, distance: 7.0
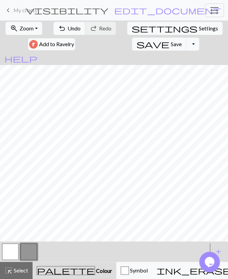
click at [14, 253] on button "button" at bounding box center [10, 252] width 16 height 16
click at [30, 249] on button "button" at bounding box center [29, 252] width 16 height 16
click at [15, 248] on button "button" at bounding box center [10, 252] width 16 height 16
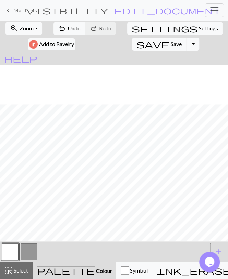
scroll to position [40, 0]
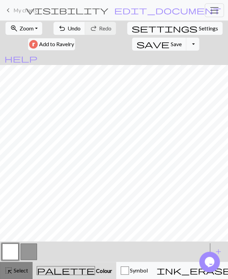
click at [18, 270] on span "Select" at bounding box center [20, 270] width 15 height 7
click at [19, 266] on button "highlight_alt Select Select" at bounding box center [16, 270] width 33 height 17
click at [141, 28] on button "settings Settings" at bounding box center [174, 28] width 95 height 13
select select "aran"
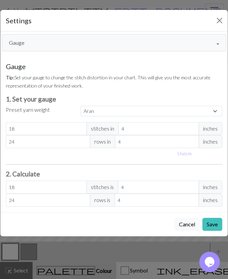
click at [55, 40] on button "Gauge" at bounding box center [114, 42] width 224 height 17
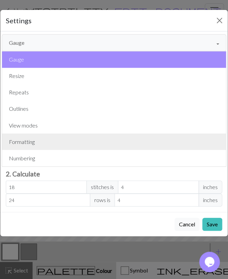
click at [43, 147] on button "Formatting" at bounding box center [114, 142] width 224 height 16
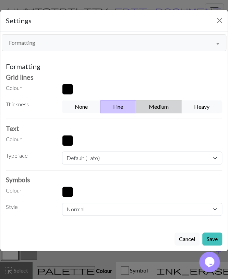
click at [157, 105] on button "Medium" at bounding box center [159, 106] width 46 height 13
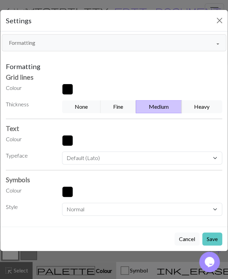
click at [218, 238] on button "Save" at bounding box center [212, 239] width 20 height 13
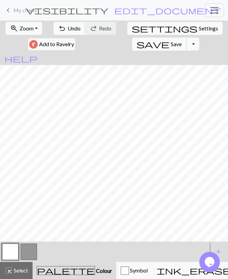
click at [132, 38] on button "save Save Save" at bounding box center [159, 44] width 54 height 13
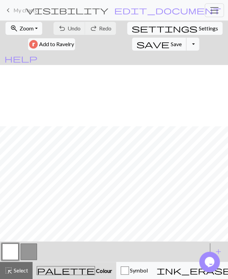
scroll to position [110, 0]
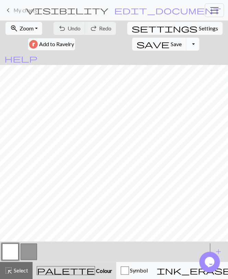
click at [186, 42] on button "Toggle Dropdown" at bounding box center [192, 44] width 13 height 13
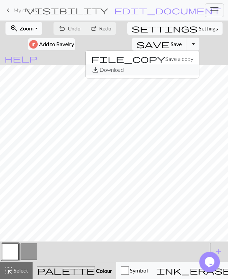
click at [110, 67] on button "save_alt Download" at bounding box center [142, 69] width 113 height 11
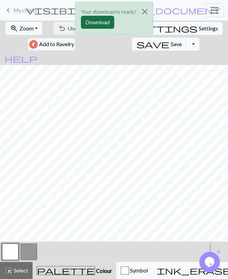
click at [104, 18] on button "Download" at bounding box center [97, 22] width 33 height 13
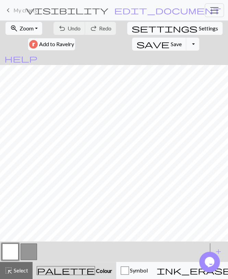
click at [76, 7] on form "visibility Cat / Stinky edit_document Edit settings" at bounding box center [124, 10] width 132 height 12
click at [28, 11] on span "My charts" at bounding box center [25, 10] width 24 height 7
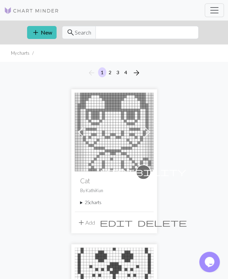
click at [93, 199] on div "visibility Cat By [PERSON_NAME] 25 charts Punchy delete [PERSON_NAME] delete An…" at bounding box center [114, 192] width 79 height 40
click at [92, 201] on summary "25 charts" at bounding box center [114, 203] width 68 height 7
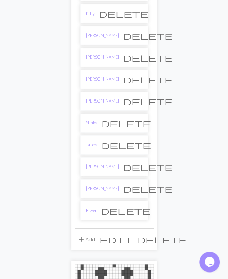
scroll to position [534, 0]
click at [90, 141] on link "Tabby" at bounding box center [91, 144] width 11 height 7
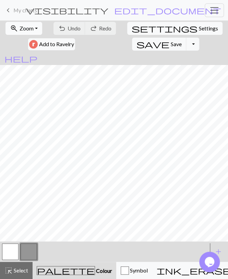
click at [29, 29] on span "Zoom" at bounding box center [27, 28] width 14 height 7
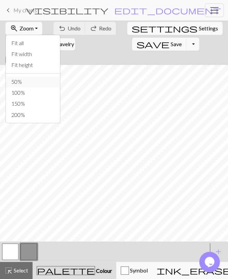
click at [20, 83] on button "50%" at bounding box center [33, 81] width 54 height 11
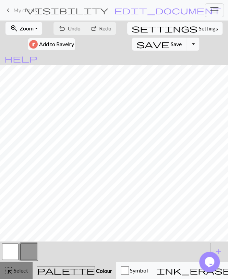
click at [17, 269] on span "Select" at bounding box center [20, 270] width 15 height 7
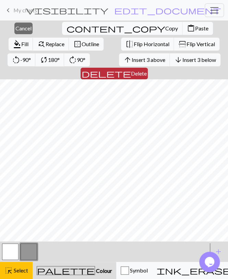
click at [147, 70] on span "Delete" at bounding box center [139, 73] width 16 height 7
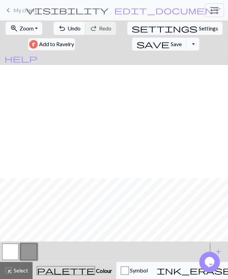
scroll to position [114, 0]
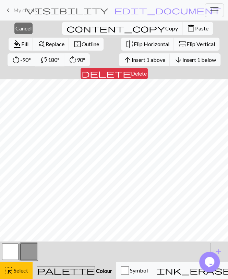
click at [131, 69] on span "delete" at bounding box center [106, 74] width 49 height 10
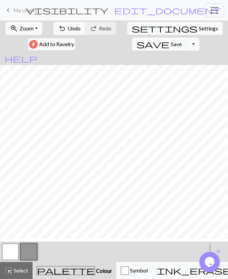
scroll to position [110, 0]
click at [10, 252] on button "button" at bounding box center [10, 252] width 16 height 16
drag, startPoint x: 72, startPoint y: 31, endPoint x: 72, endPoint y: 38, distance: 6.9
click at [72, 30] on span "Undo" at bounding box center [73, 28] width 13 height 7
click at [27, 253] on button "button" at bounding box center [29, 252] width 16 height 16
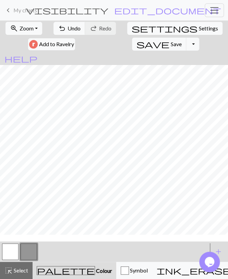
scroll to position [0, 0]
click at [6, 247] on button "button" at bounding box center [10, 252] width 16 height 16
drag, startPoint x: 31, startPoint y: 248, endPoint x: 32, endPoint y: 244, distance: 4.6
click at [31, 247] on button "button" at bounding box center [29, 252] width 16 height 16
drag, startPoint x: 14, startPoint y: 250, endPoint x: 16, endPoint y: 247, distance: 3.8
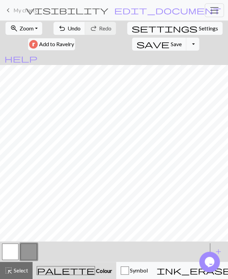
click at [14, 250] on button "button" at bounding box center [10, 252] width 16 height 16
click at [25, 250] on button "button" at bounding box center [29, 252] width 16 height 16
click at [67, 22] on button "undo Undo Undo" at bounding box center [69, 28] width 32 height 13
click at [199, 26] on span "Settings" at bounding box center [208, 28] width 19 height 8
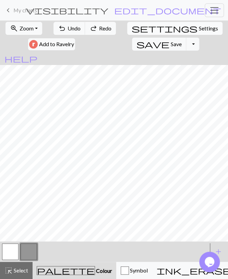
select select "aran"
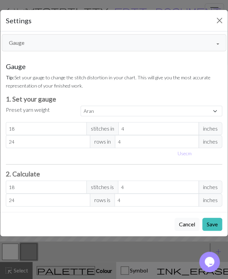
click at [46, 41] on button "Gauge" at bounding box center [114, 42] width 224 height 17
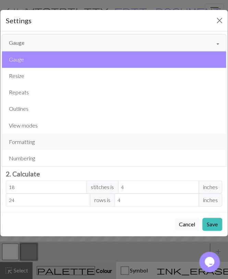
click at [36, 140] on button "Formatting" at bounding box center [114, 142] width 224 height 16
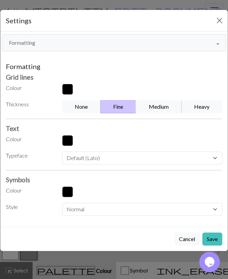
drag, startPoint x: 159, startPoint y: 105, endPoint x: 169, endPoint y: 132, distance: 28.4
click at [159, 106] on button "Medium" at bounding box center [159, 106] width 46 height 13
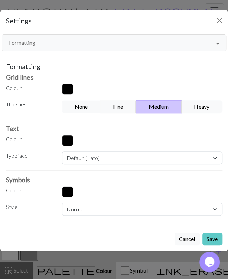
click at [208, 234] on button "Save" at bounding box center [212, 239] width 20 height 13
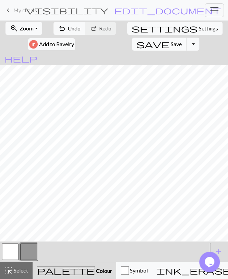
click at [171, 46] on span "Save" at bounding box center [176, 44] width 11 height 7
click at [186, 46] on button "Toggle Dropdown" at bounding box center [192, 44] width 13 height 13
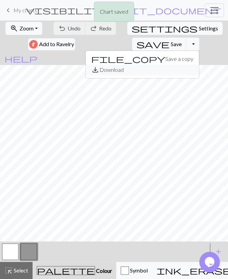
click at [115, 71] on button "save_alt Download" at bounding box center [142, 69] width 113 height 11
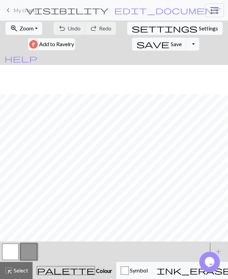
scroll to position [40, 0]
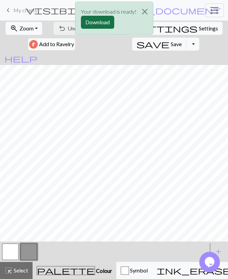
click at [96, 24] on button "Download" at bounding box center [97, 22] width 33 height 13
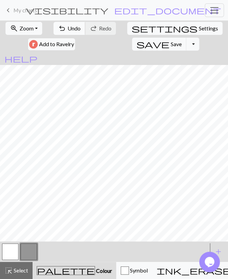
click at [68, 24] on button "undo Undo Undo" at bounding box center [69, 28] width 32 height 13
click at [67, 24] on button "undo Undo Undo" at bounding box center [69, 28] width 32 height 13
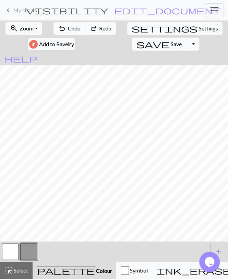
click at [67, 24] on button "undo Undo Undo" at bounding box center [69, 28] width 32 height 13
click at [33, 13] on span "My charts" at bounding box center [25, 10] width 24 height 7
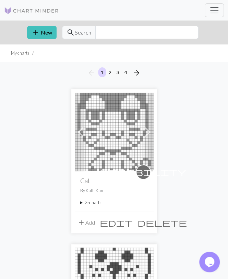
click at [89, 202] on summary "25 charts" at bounding box center [114, 203] width 68 height 7
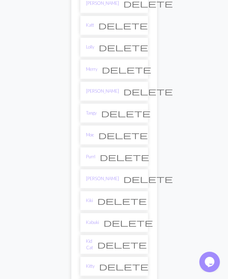
scroll to position [285, 0]
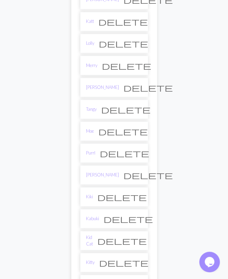
click at [92, 106] on link "Tangy" at bounding box center [91, 109] width 11 height 7
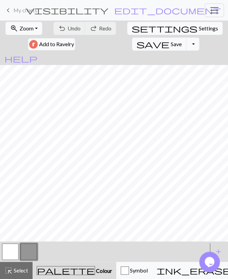
click at [27, 20] on nav "keyboard_arrow_left My charts visibility Cat / Tangy edit_document Edit setting…" at bounding box center [114, 10] width 228 height 21
click at [25, 26] on span "Zoom" at bounding box center [27, 28] width 14 height 7
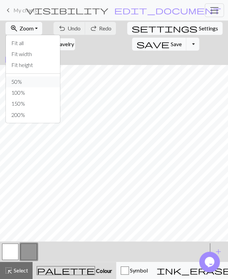
click at [26, 80] on button "50%" at bounding box center [33, 81] width 54 height 11
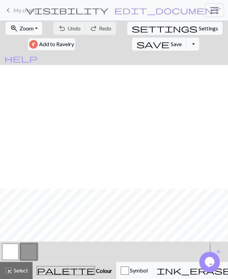
scroll to position [124, 0]
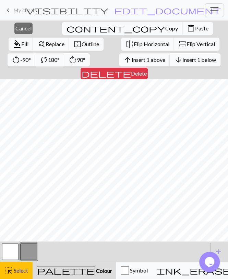
click at [147, 70] on span "Delete" at bounding box center [139, 73] width 16 height 7
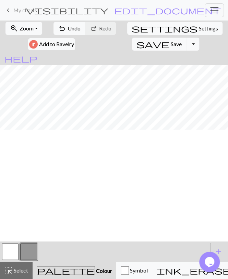
scroll to position [0, 0]
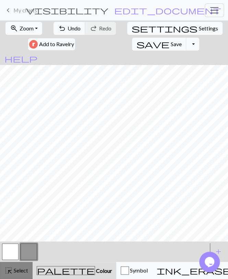
click at [15, 267] on div "highlight_alt Select Select" at bounding box center [16, 271] width 24 height 8
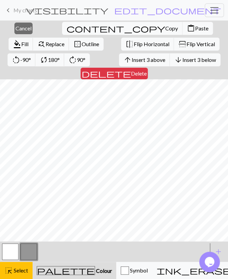
click at [147, 70] on span "Delete" at bounding box center [139, 73] width 16 height 7
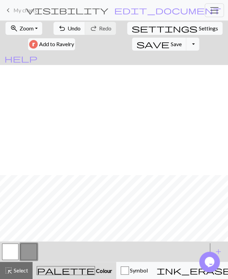
scroll to position [110, 0]
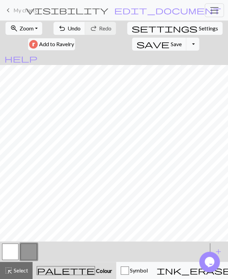
click at [13, 257] on button "button" at bounding box center [10, 252] width 16 height 16
click at [29, 249] on button "button" at bounding box center [29, 252] width 16 height 16
click at [13, 251] on button "button" at bounding box center [10, 252] width 16 height 16
click at [24, 253] on button "button" at bounding box center [29, 252] width 16 height 16
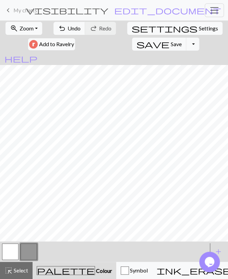
drag, startPoint x: 9, startPoint y: 255, endPoint x: 12, endPoint y: 247, distance: 8.7
click at [9, 255] on button "button" at bounding box center [10, 252] width 16 height 16
click at [33, 254] on button "button" at bounding box center [29, 252] width 16 height 16
click at [15, 249] on button "button" at bounding box center [10, 252] width 16 height 16
click at [140, 29] on button "settings Settings" at bounding box center [174, 28] width 95 height 13
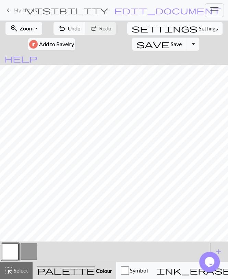
select select "aran"
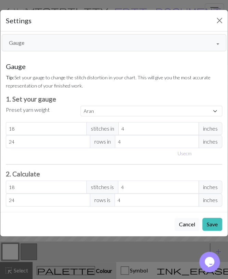
click at [74, 43] on button "Gauge" at bounding box center [114, 42] width 224 height 17
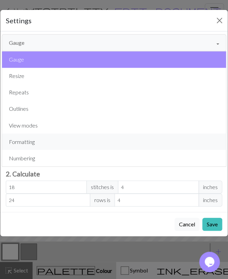
click at [42, 138] on button "Formatting" at bounding box center [114, 142] width 224 height 16
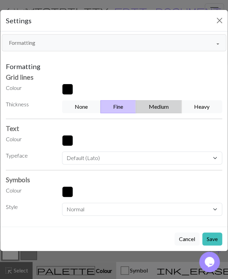
click at [158, 103] on button "Medium" at bounding box center [159, 106] width 46 height 13
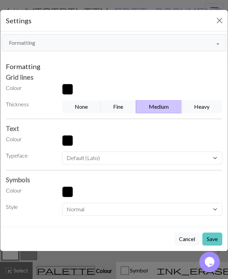
click at [214, 235] on button "Save" at bounding box center [212, 239] width 20 height 13
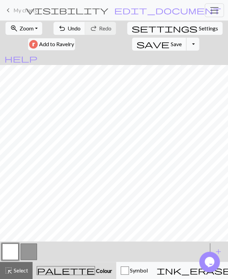
click at [171, 46] on span "Save" at bounding box center [176, 44] width 11 height 7
click at [186, 45] on button "Toggle Dropdown" at bounding box center [192, 44] width 13 height 13
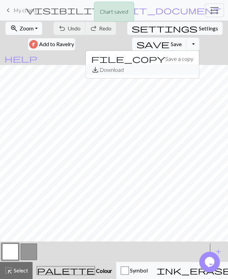
click at [109, 72] on button "save_alt Download" at bounding box center [142, 69] width 113 height 11
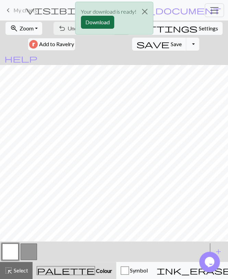
click at [103, 19] on button "Download" at bounding box center [97, 22] width 33 height 13
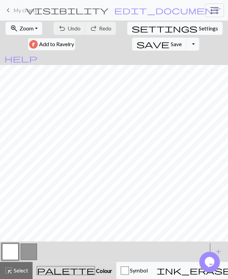
click at [20, 14] on link "keyboard_arrow_left My charts" at bounding box center [20, 10] width 33 height 12
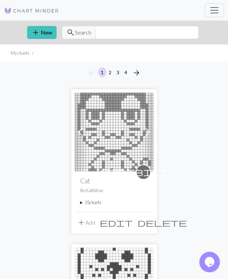
click at [94, 204] on summary "25 charts" at bounding box center [114, 203] width 68 height 7
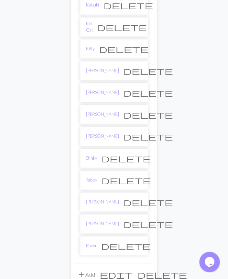
scroll to position [534, 0]
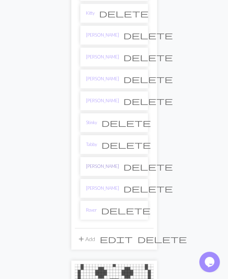
click at [91, 163] on link "[PERSON_NAME]" at bounding box center [102, 166] width 33 height 7
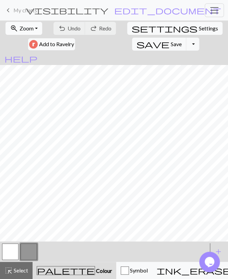
click at [25, 25] on button "zoom_in Zoom Zoom" at bounding box center [23, 28] width 37 height 13
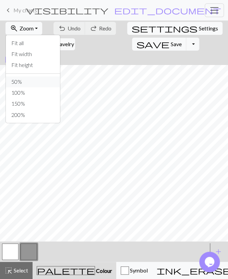
click at [33, 83] on button "50%" at bounding box center [33, 81] width 54 height 11
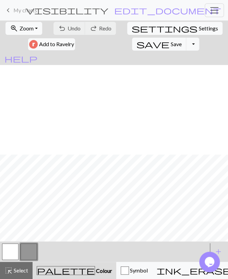
scroll to position [124, 0]
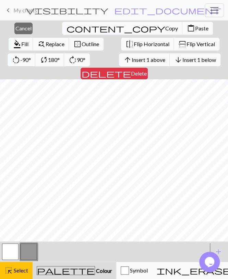
click at [131, 69] on span "delete" at bounding box center [106, 74] width 49 height 10
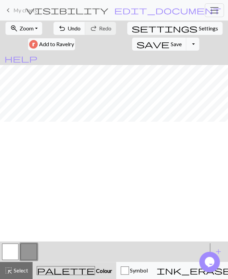
scroll to position [0, 0]
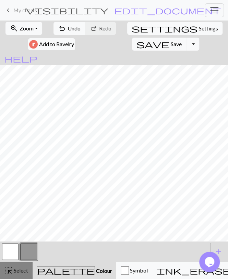
click at [24, 268] on span "Select" at bounding box center [20, 270] width 15 height 7
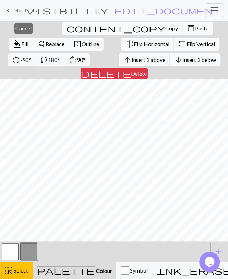
click at [147, 70] on span "Delete" at bounding box center [139, 73] width 16 height 7
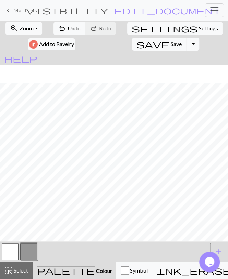
scroll to position [110, 0]
click at [8, 255] on button "button" at bounding box center [10, 252] width 16 height 16
click at [30, 254] on button "button" at bounding box center [29, 252] width 16 height 16
drag, startPoint x: 11, startPoint y: 258, endPoint x: 11, endPoint y: 250, distance: 7.9
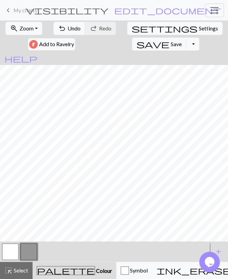
click at [11, 258] on button "button" at bounding box center [10, 252] width 16 height 16
click at [29, 255] on button "button" at bounding box center [29, 252] width 16 height 16
drag, startPoint x: 13, startPoint y: 251, endPoint x: 13, endPoint y: 244, distance: 7.5
click at [13, 251] on button "button" at bounding box center [10, 252] width 16 height 16
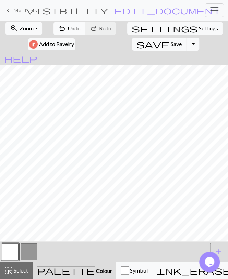
click at [71, 32] on button "undo Undo Undo" at bounding box center [69, 28] width 32 height 13
click at [63, 29] on span "undo" at bounding box center [62, 29] width 8 height 10
click at [97, 28] on span "redo" at bounding box center [93, 29] width 8 height 10
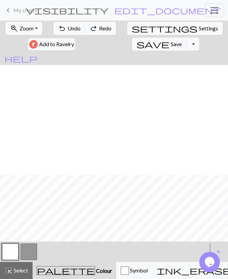
scroll to position [110, 0]
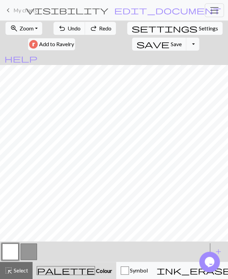
click at [199, 30] on span "Settings" at bounding box center [208, 28] width 19 height 8
select select "aran"
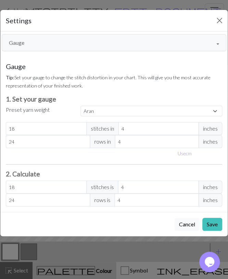
click at [51, 43] on button "Gauge" at bounding box center [114, 42] width 224 height 17
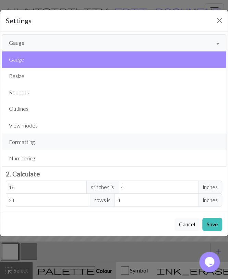
click at [36, 136] on button "Formatting" at bounding box center [114, 142] width 224 height 16
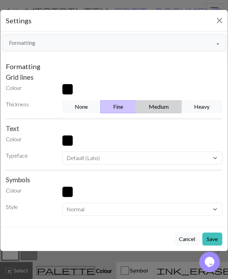
click at [165, 102] on button "Medium" at bounding box center [159, 106] width 46 height 13
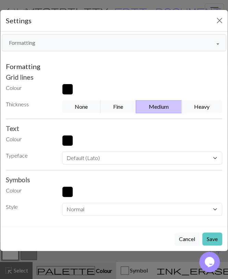
click at [213, 233] on button "Save" at bounding box center [212, 239] width 20 height 13
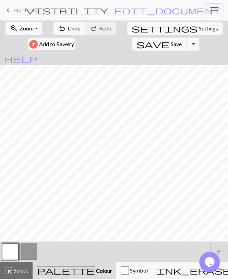
click at [171, 44] on span "Save" at bounding box center [176, 44] width 11 height 7
click at [186, 45] on button "Toggle Dropdown" at bounding box center [192, 44] width 13 height 13
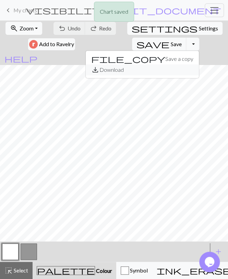
click at [112, 67] on button "save_alt Download" at bounding box center [142, 69] width 113 height 11
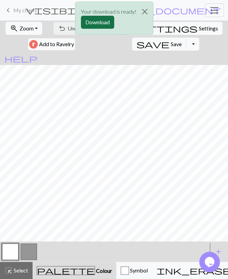
click at [93, 23] on button "Download" at bounding box center [97, 22] width 33 height 13
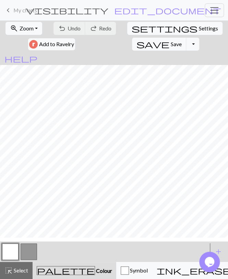
scroll to position [105, 0]
click at [24, 14] on link "keyboard_arrow_left My charts" at bounding box center [20, 10] width 33 height 12
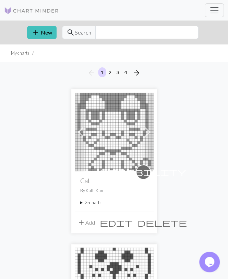
click at [90, 202] on summary "25 charts" at bounding box center [114, 203] width 68 height 7
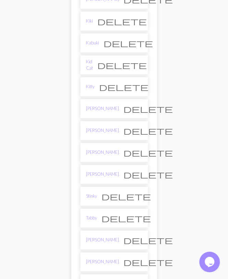
scroll to position [463, 0]
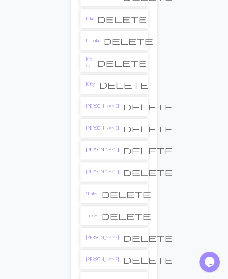
click at [94, 147] on link "[PERSON_NAME]" at bounding box center [102, 150] width 33 height 7
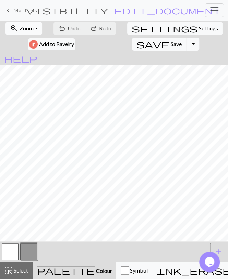
click at [21, 25] on button "zoom_in Zoom Zoom" at bounding box center [23, 28] width 37 height 13
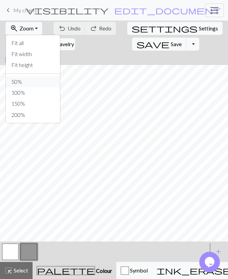
click at [26, 78] on button "50%" at bounding box center [33, 81] width 54 height 11
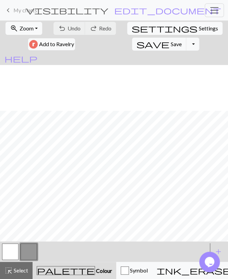
scroll to position [124, 0]
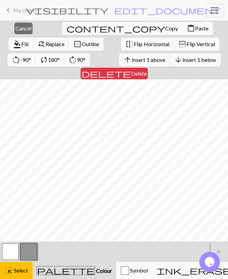
click at [148, 68] on button "delete Delete" at bounding box center [113, 74] width 67 height 12
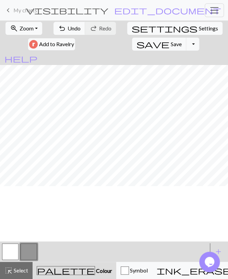
scroll to position [0, 0]
click at [25, 267] on span "Select" at bounding box center [20, 270] width 15 height 7
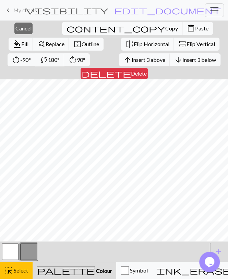
drag, startPoint x: 189, startPoint y: 60, endPoint x: 186, endPoint y: 62, distance: 3.7
click at [147, 70] on span "Delete" at bounding box center [139, 73] width 16 height 7
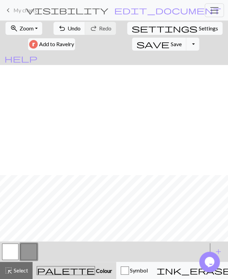
scroll to position [110, 0]
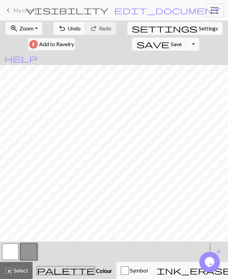
drag, startPoint x: 12, startPoint y: 256, endPoint x: 28, endPoint y: 246, distance: 18.8
click at [12, 256] on button "button" at bounding box center [10, 252] width 16 height 16
click at [31, 254] on button "button" at bounding box center [29, 252] width 16 height 16
click at [132, 44] on button "save Save Save" at bounding box center [159, 44] width 54 height 13
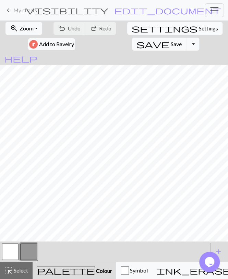
click at [199, 30] on span "Settings" at bounding box center [208, 28] width 19 height 8
select select "aran"
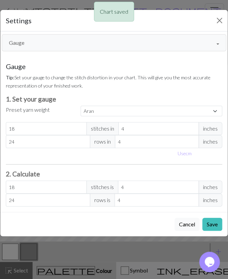
drag, startPoint x: 46, startPoint y: 46, endPoint x: 45, endPoint y: 50, distance: 4.3
click at [46, 46] on button "Gauge" at bounding box center [114, 42] width 224 height 17
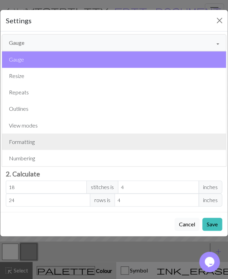
click at [31, 139] on button "Formatting" at bounding box center [114, 142] width 224 height 16
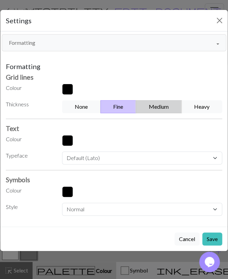
click at [157, 100] on div "Formatting Grid lines Colour Thickness None Fine Medium Heavy Text Colour Typef…" at bounding box center [114, 139] width 216 height 154
click at [157, 102] on button "Medium" at bounding box center [159, 106] width 46 height 13
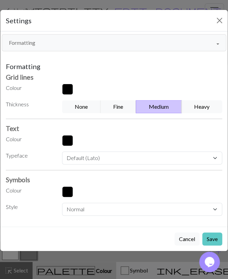
click at [214, 236] on button "Save" at bounding box center [212, 239] width 20 height 13
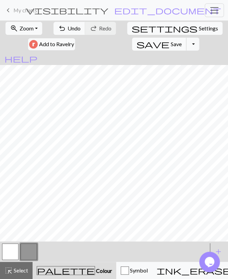
click at [136, 43] on span "save" at bounding box center [152, 44] width 33 height 10
click at [186, 43] on button "Toggle Dropdown" at bounding box center [192, 44] width 13 height 13
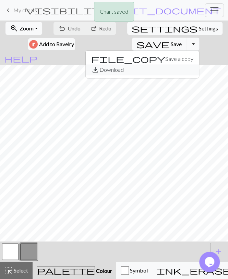
click at [110, 72] on button "save_alt Download" at bounding box center [142, 69] width 113 height 11
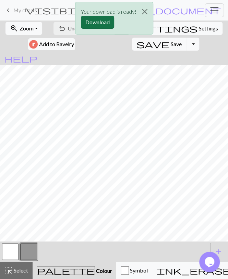
click at [91, 22] on button "Download" at bounding box center [97, 22] width 33 height 13
